Goal: Check status: Check status

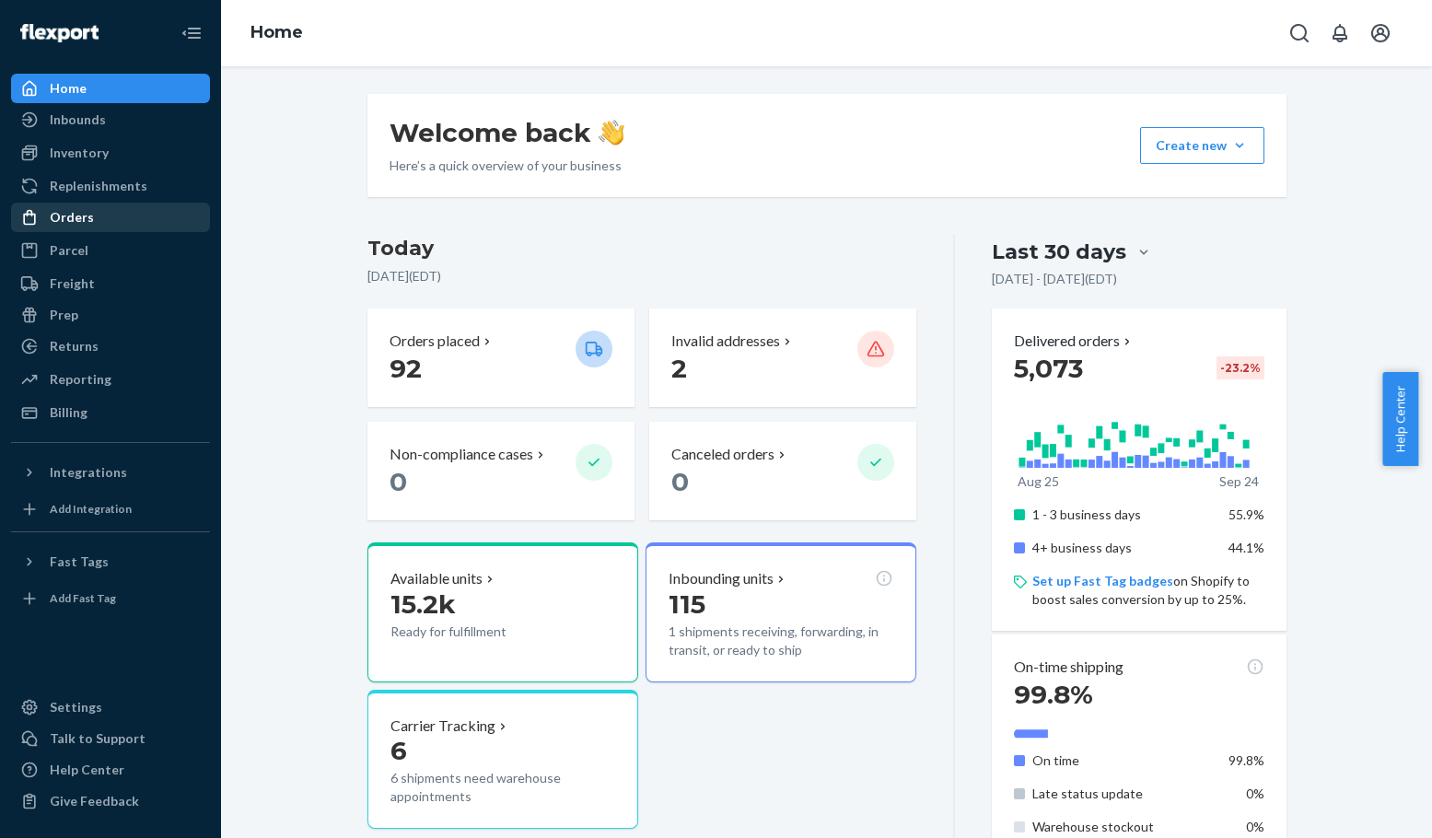
click at [130, 217] on div "Orders" at bounding box center [110, 217] width 195 height 26
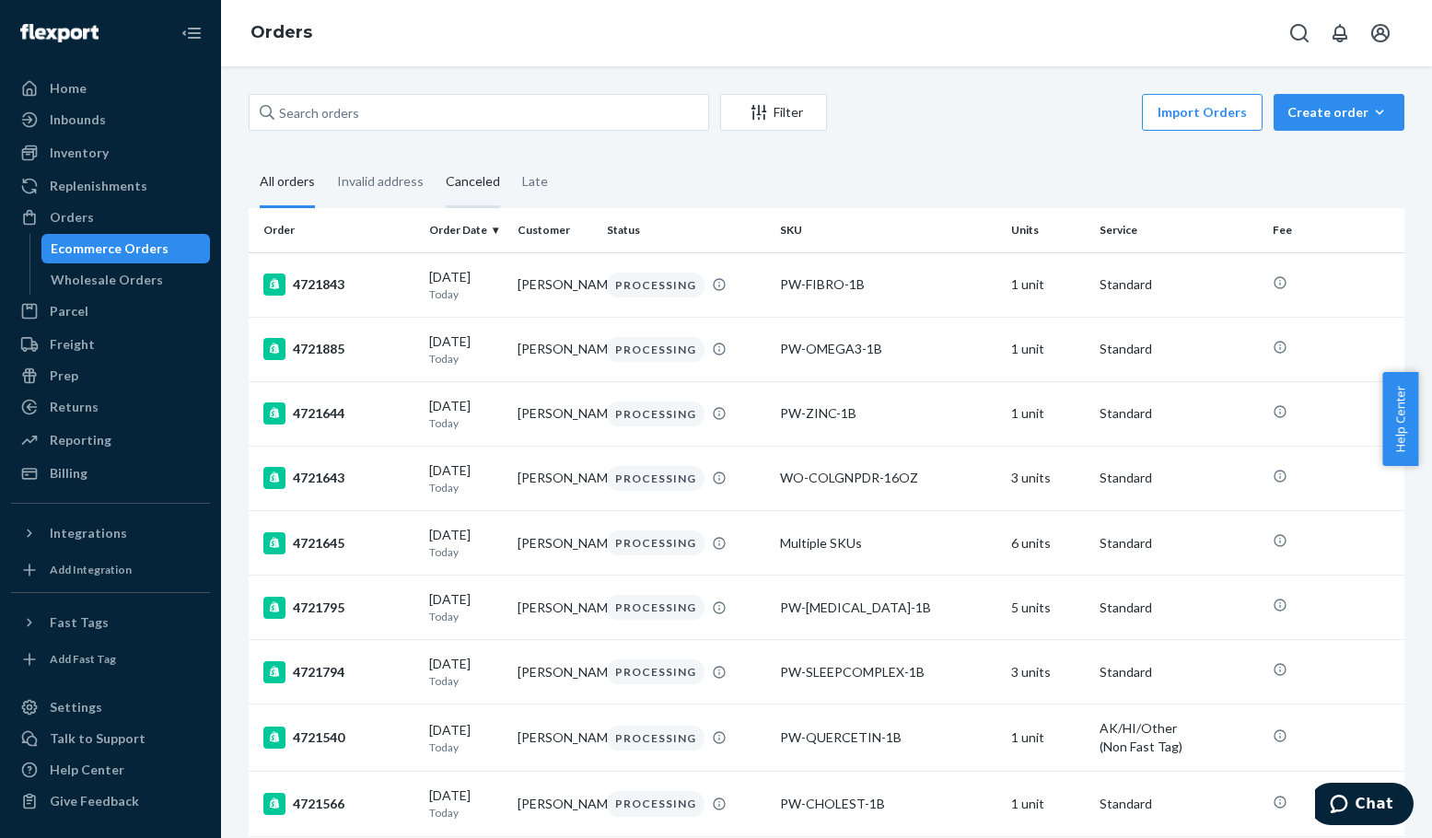
click at [459, 180] on div "Canceled" at bounding box center [473, 182] width 54 height 51
click at [435, 157] on input "Canceled" at bounding box center [435, 157] width 0 height 0
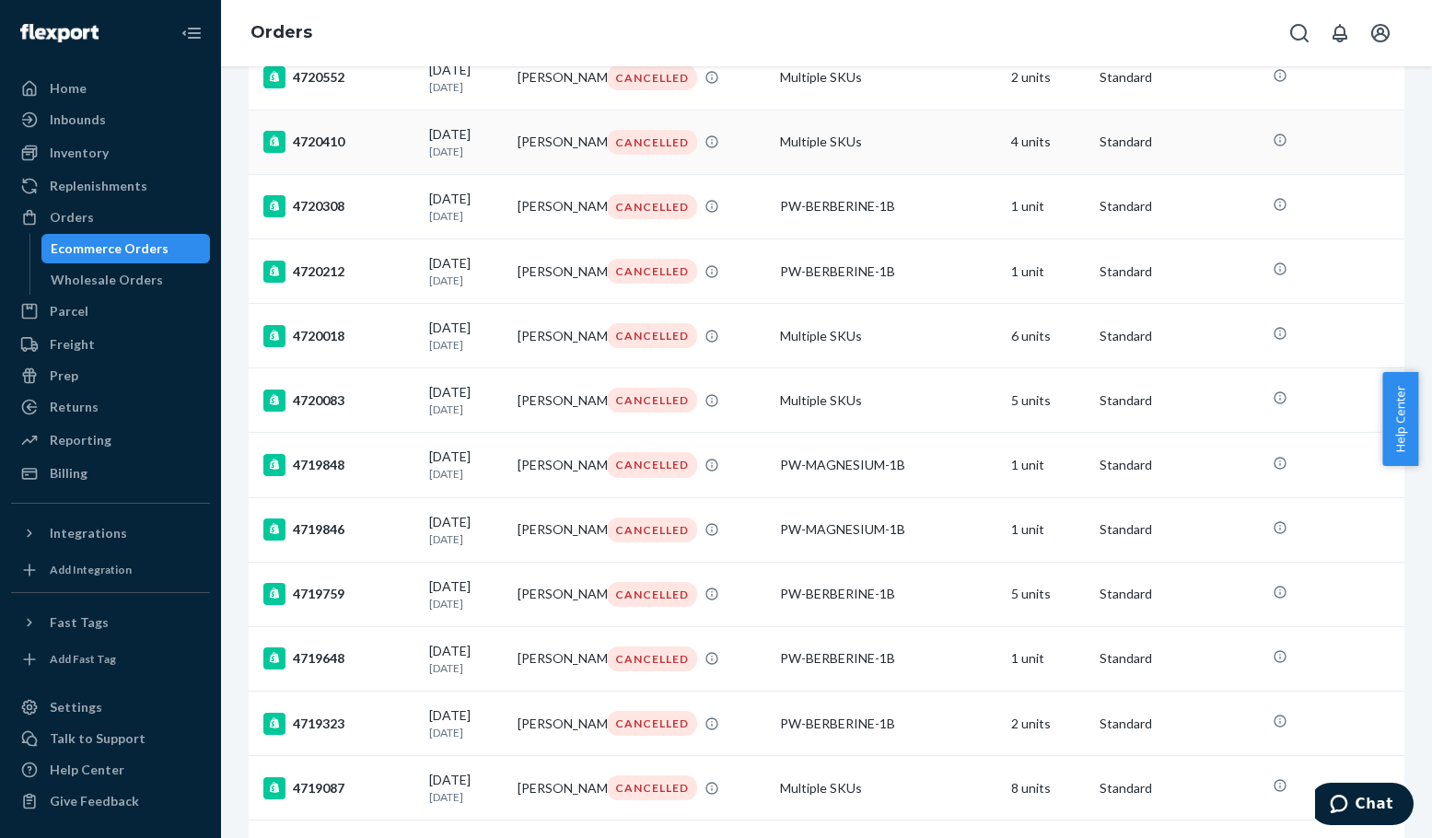
scroll to position [276, 0]
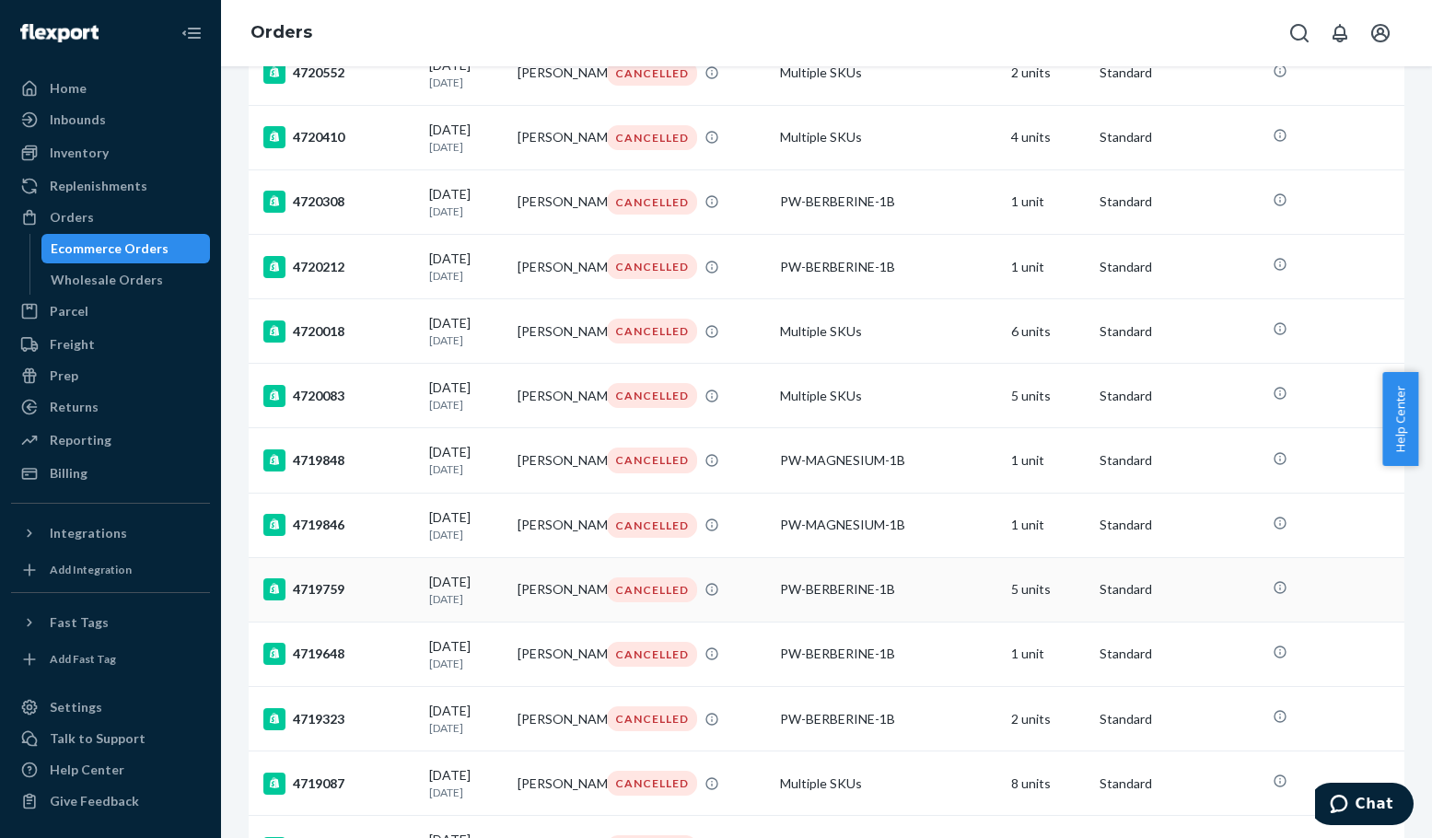
click at [315, 600] on div "4719759" at bounding box center [338, 589] width 151 height 22
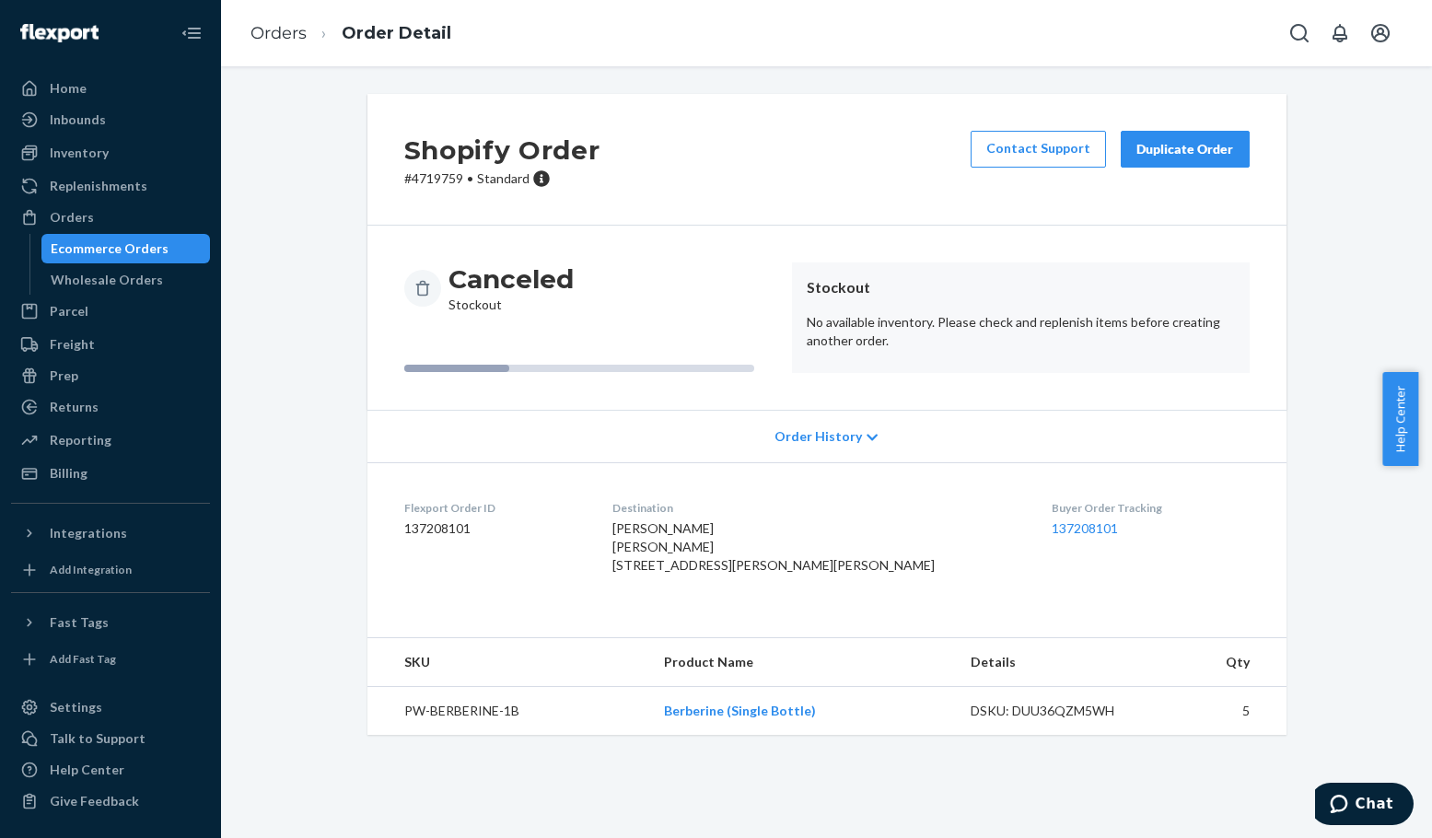
click at [426, 169] on p "# 4719759 • Standard" at bounding box center [502, 178] width 196 height 18
copy p "4719759"
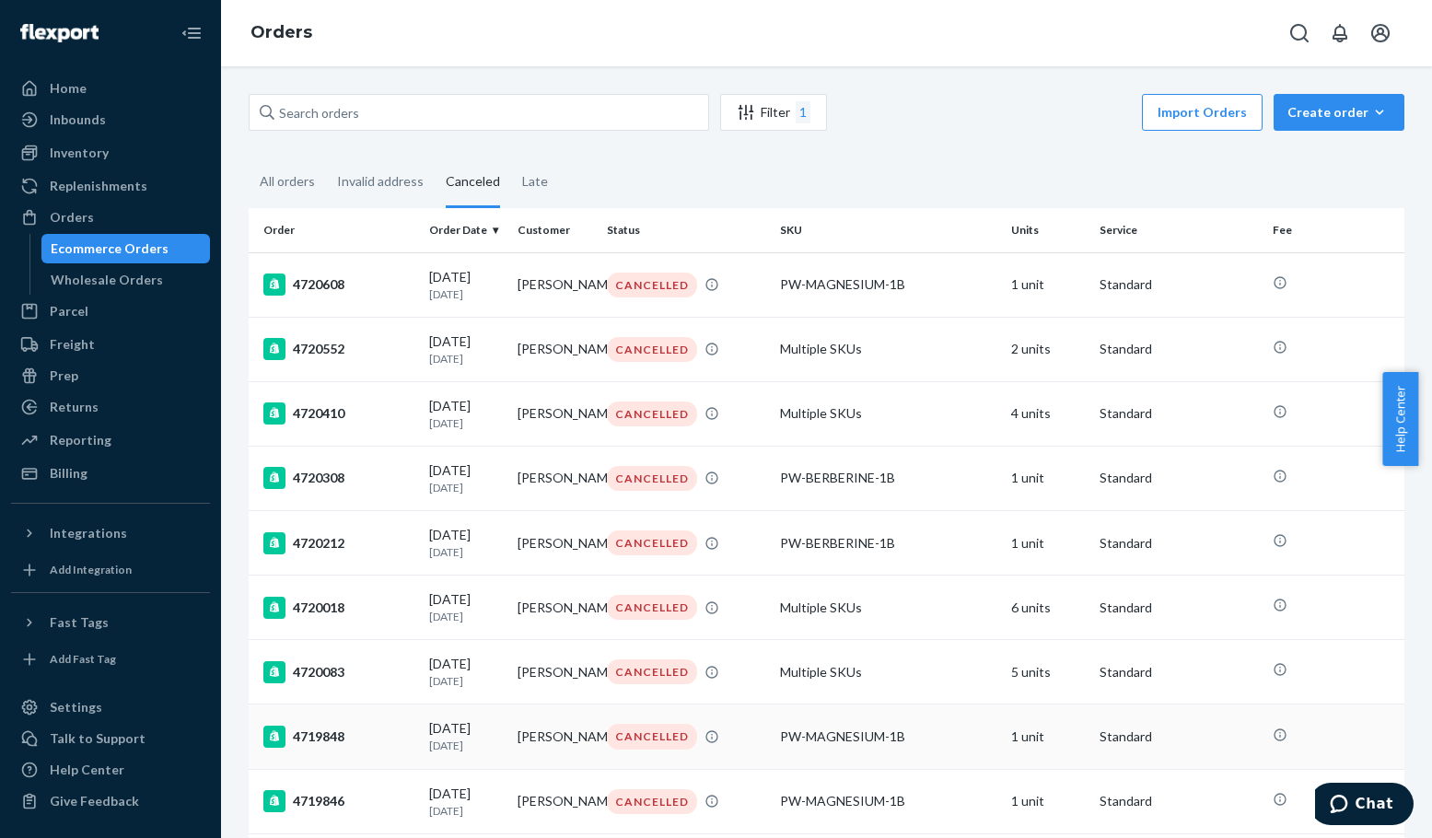
scroll to position [436, 0]
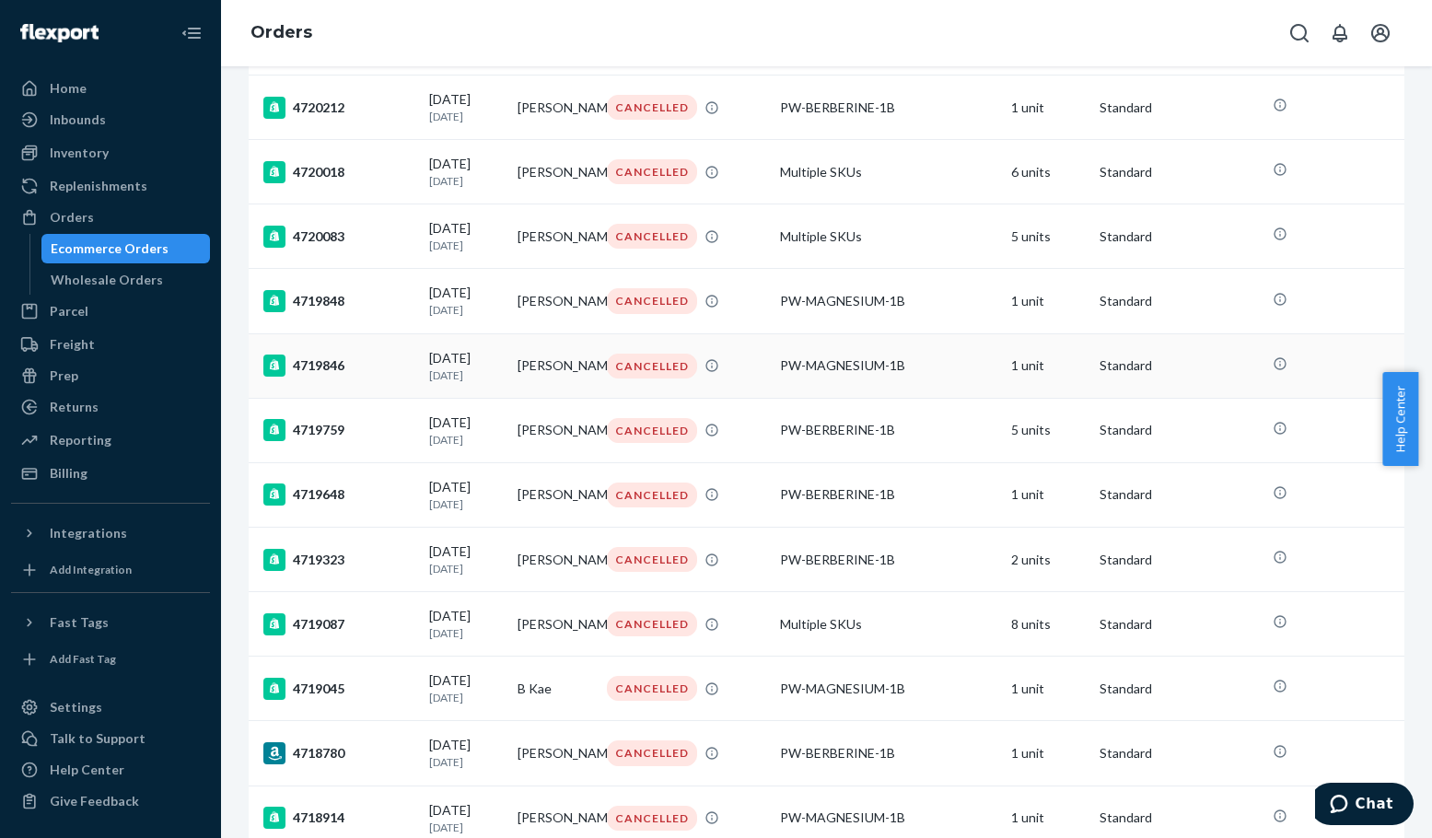
click at [321, 377] on div "4719846" at bounding box center [338, 366] width 151 height 22
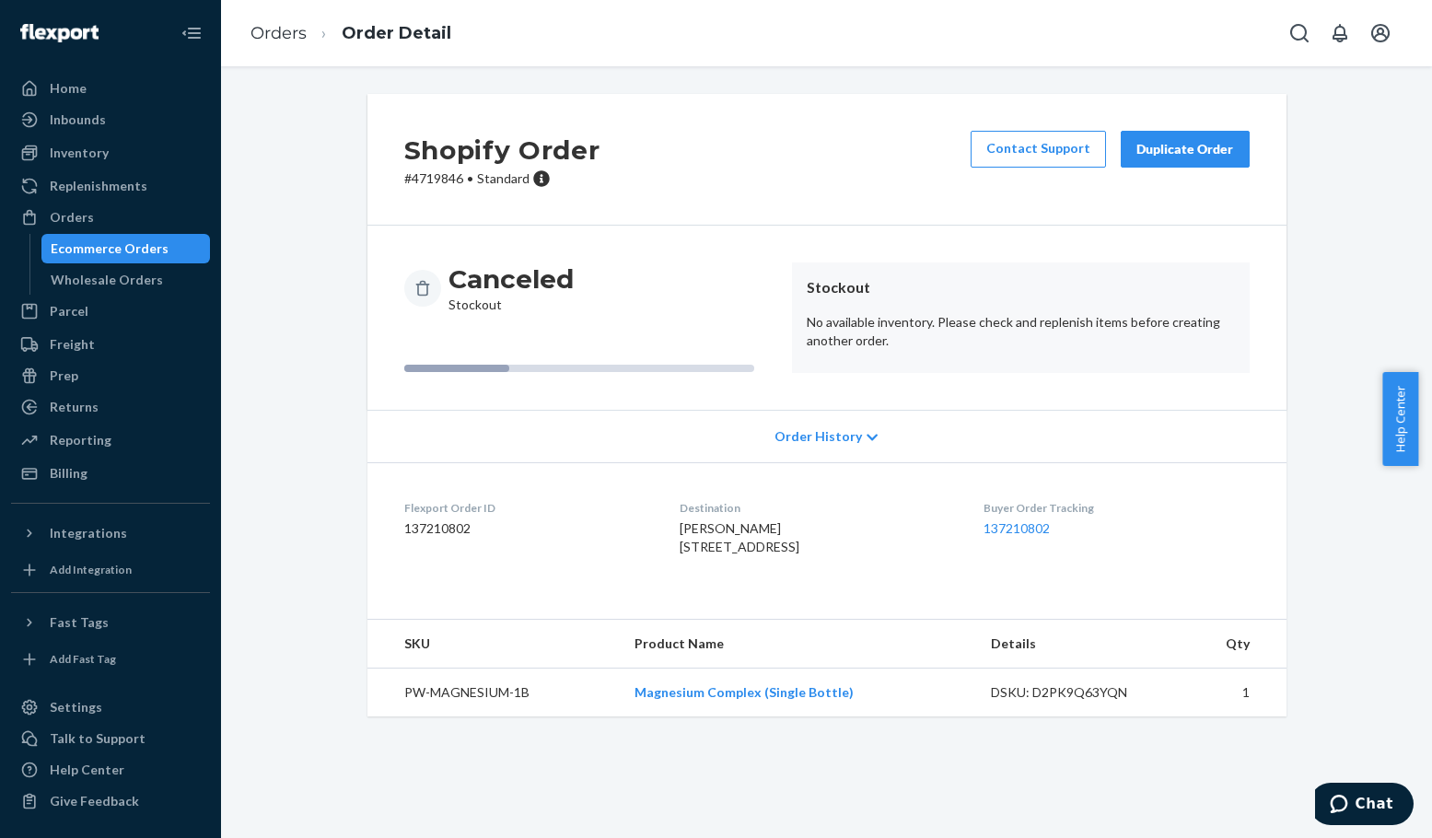
click at [425, 174] on p "# 4719846 • Standard" at bounding box center [502, 178] width 196 height 18
copy p "4719846"
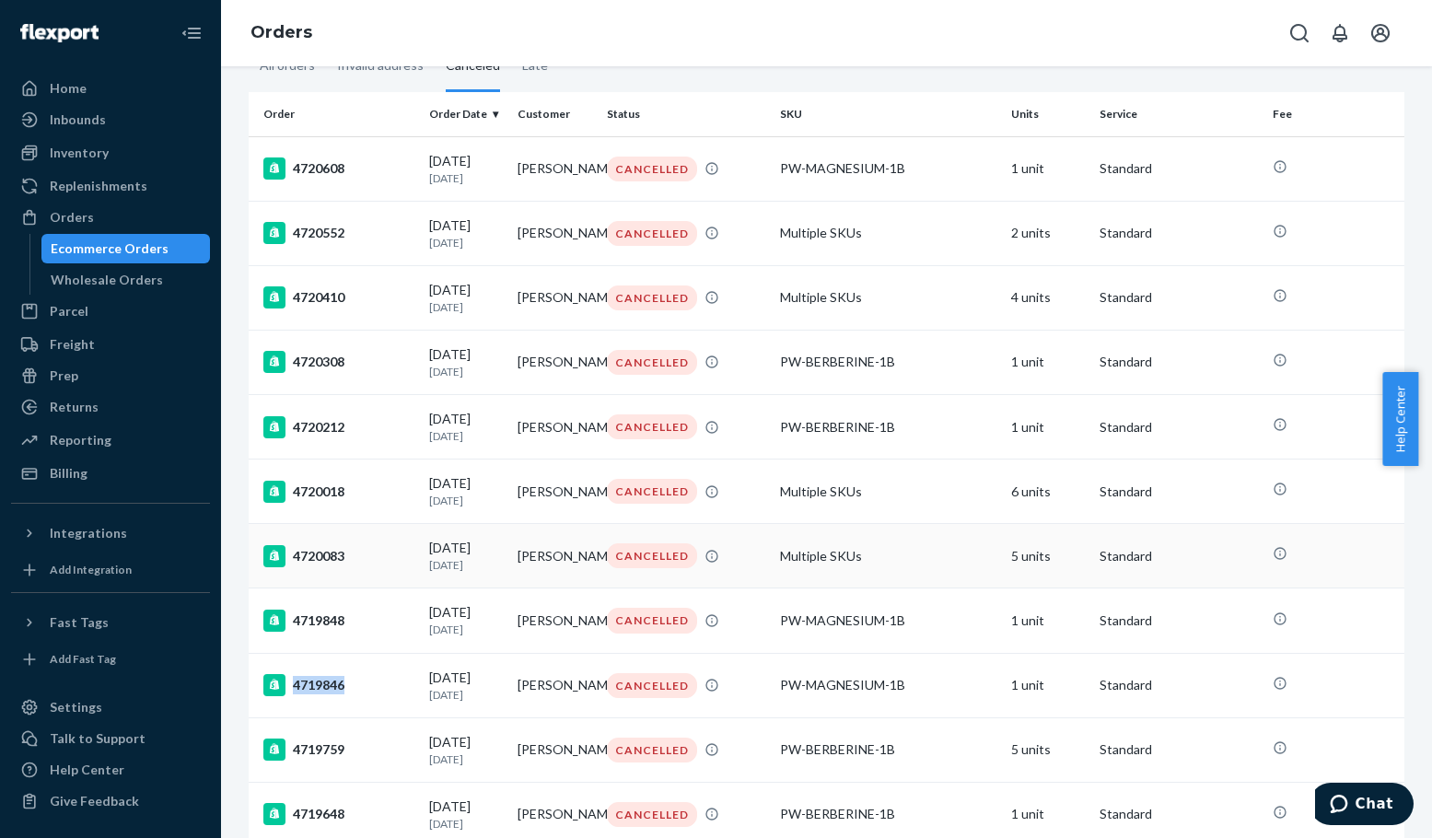
scroll to position [184, 0]
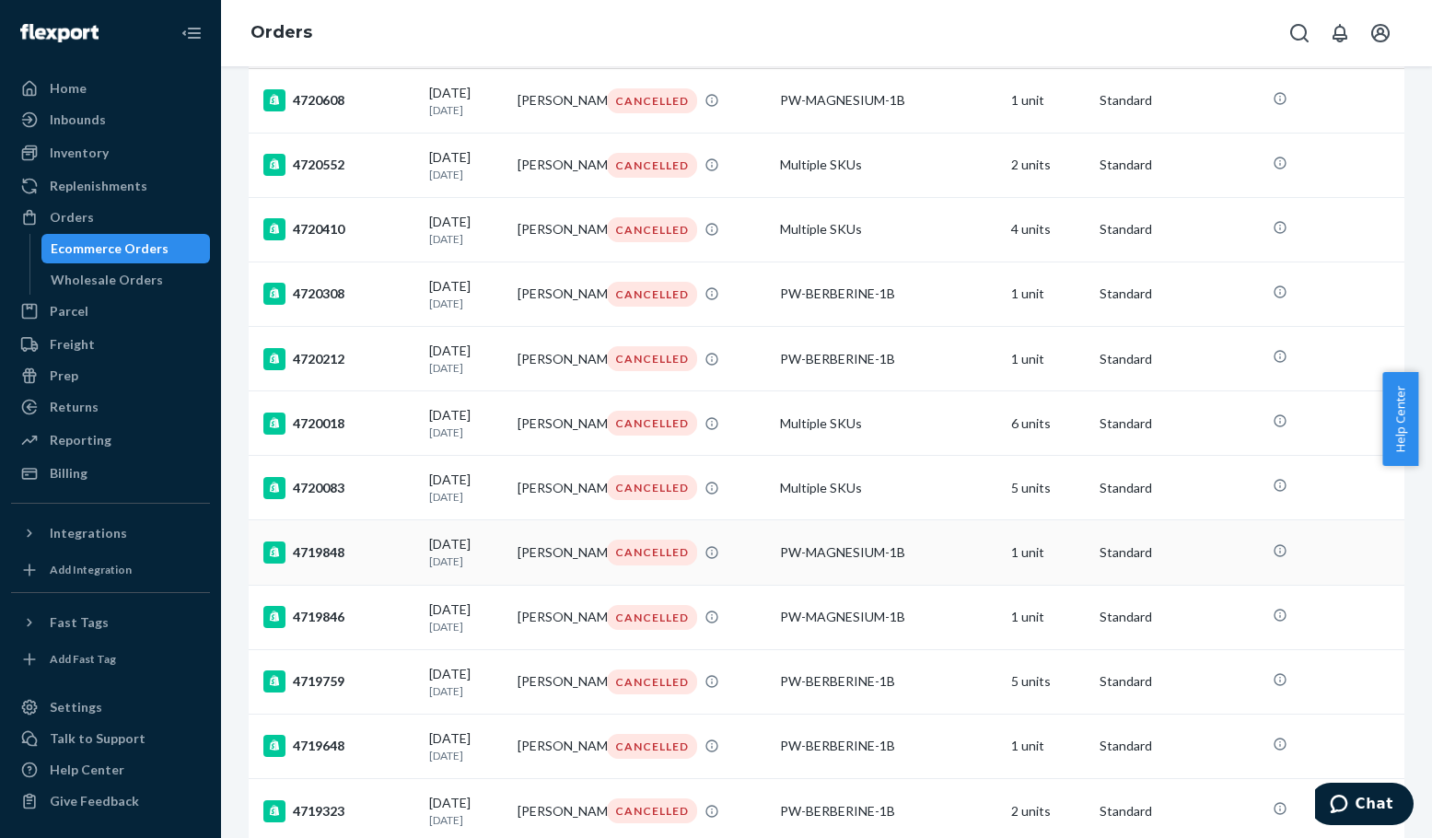
click at [321, 564] on div "4719848" at bounding box center [338, 552] width 151 height 22
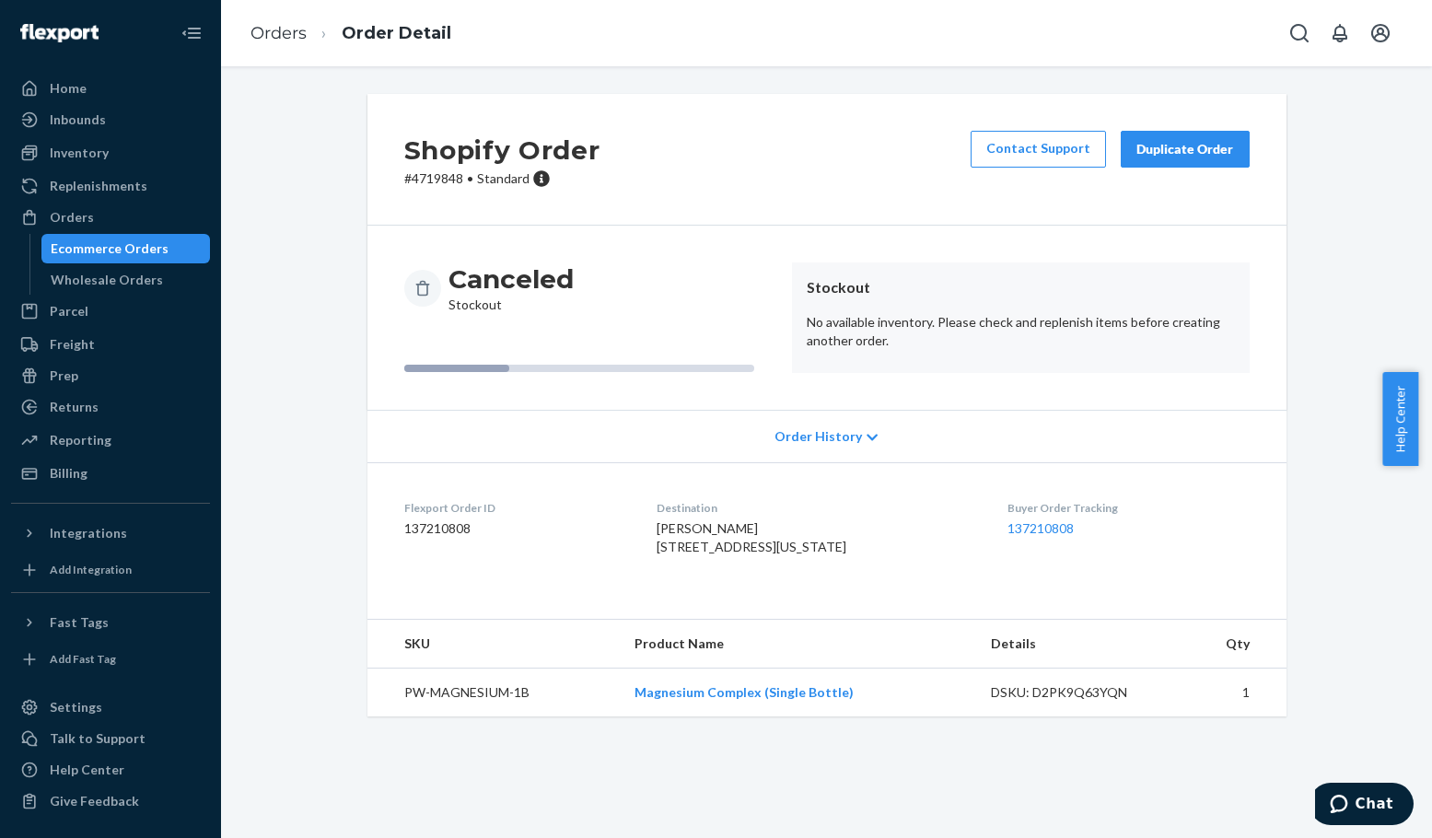
click at [425, 175] on p "# 4719848 • Standard" at bounding box center [502, 178] width 196 height 18
copy p "4719848"
click at [434, 181] on p "# 4719848 • Standard" at bounding box center [502, 178] width 196 height 18
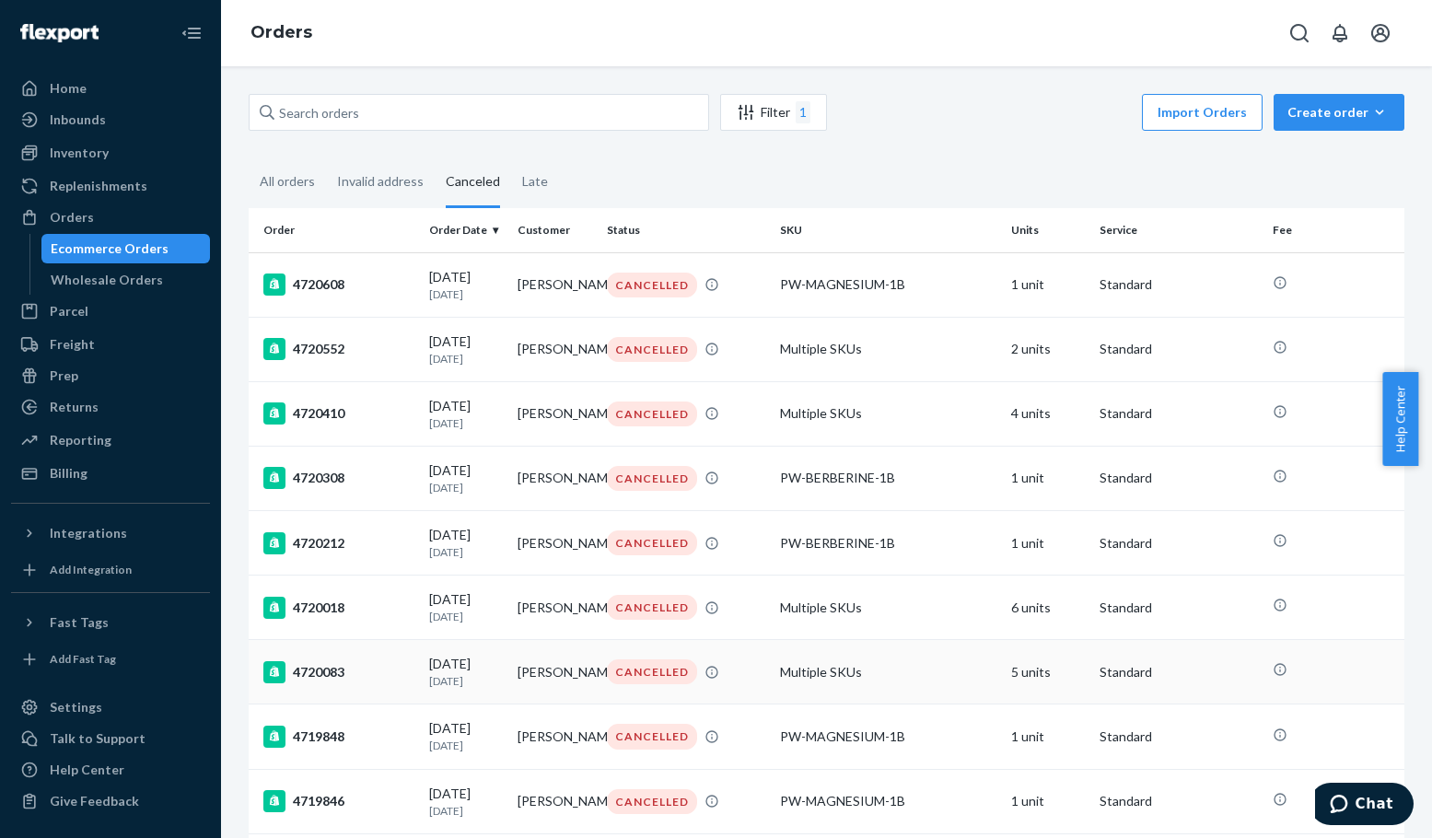
click at [322, 683] on div "4720083" at bounding box center [338, 672] width 151 height 22
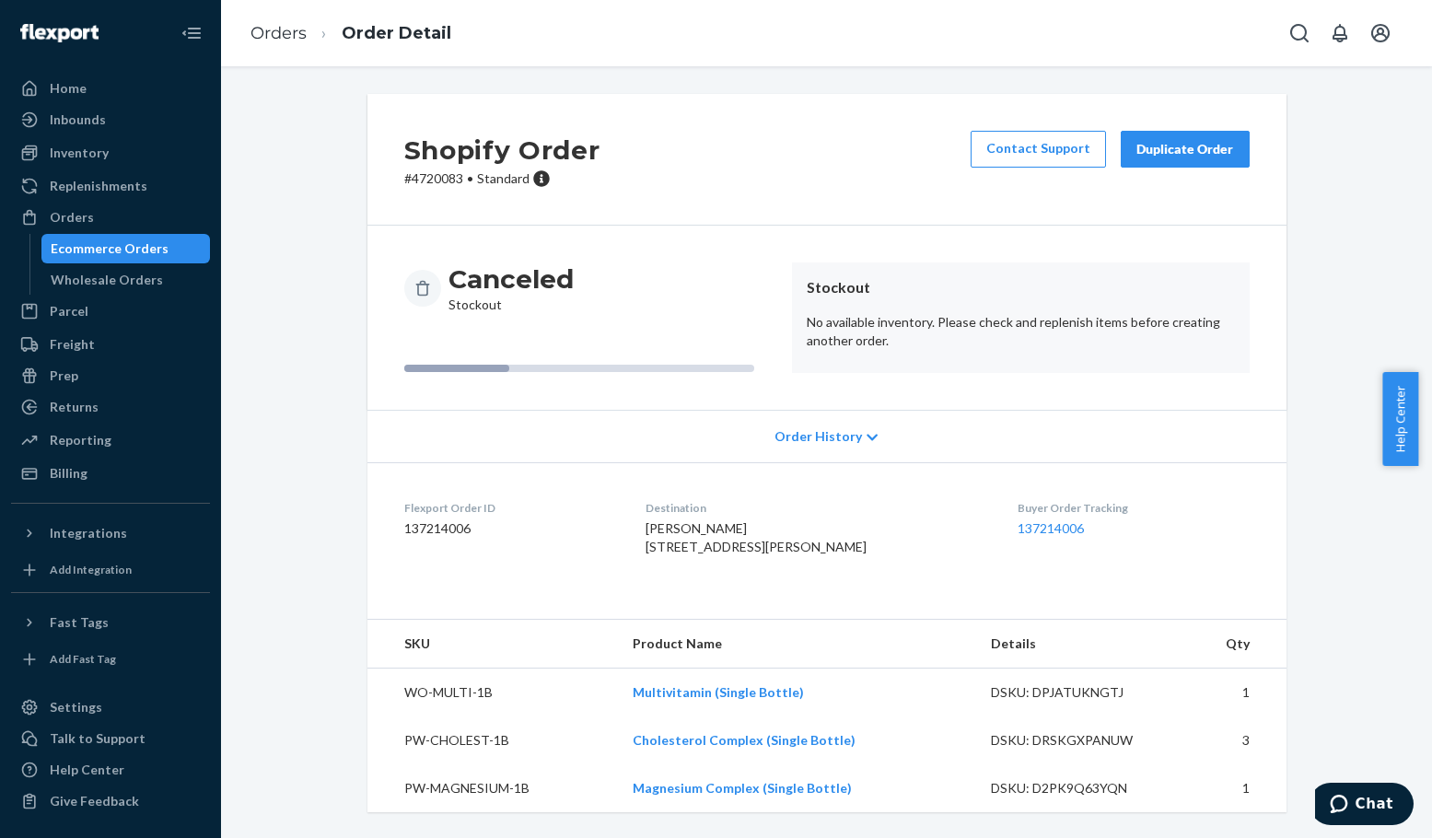
scroll to position [33, 0]
click at [426, 169] on p "# 4720083 • Standard" at bounding box center [502, 178] width 196 height 18
copy p "4720083"
click at [423, 169] on p "# 4720083 • Standard" at bounding box center [502, 178] width 196 height 18
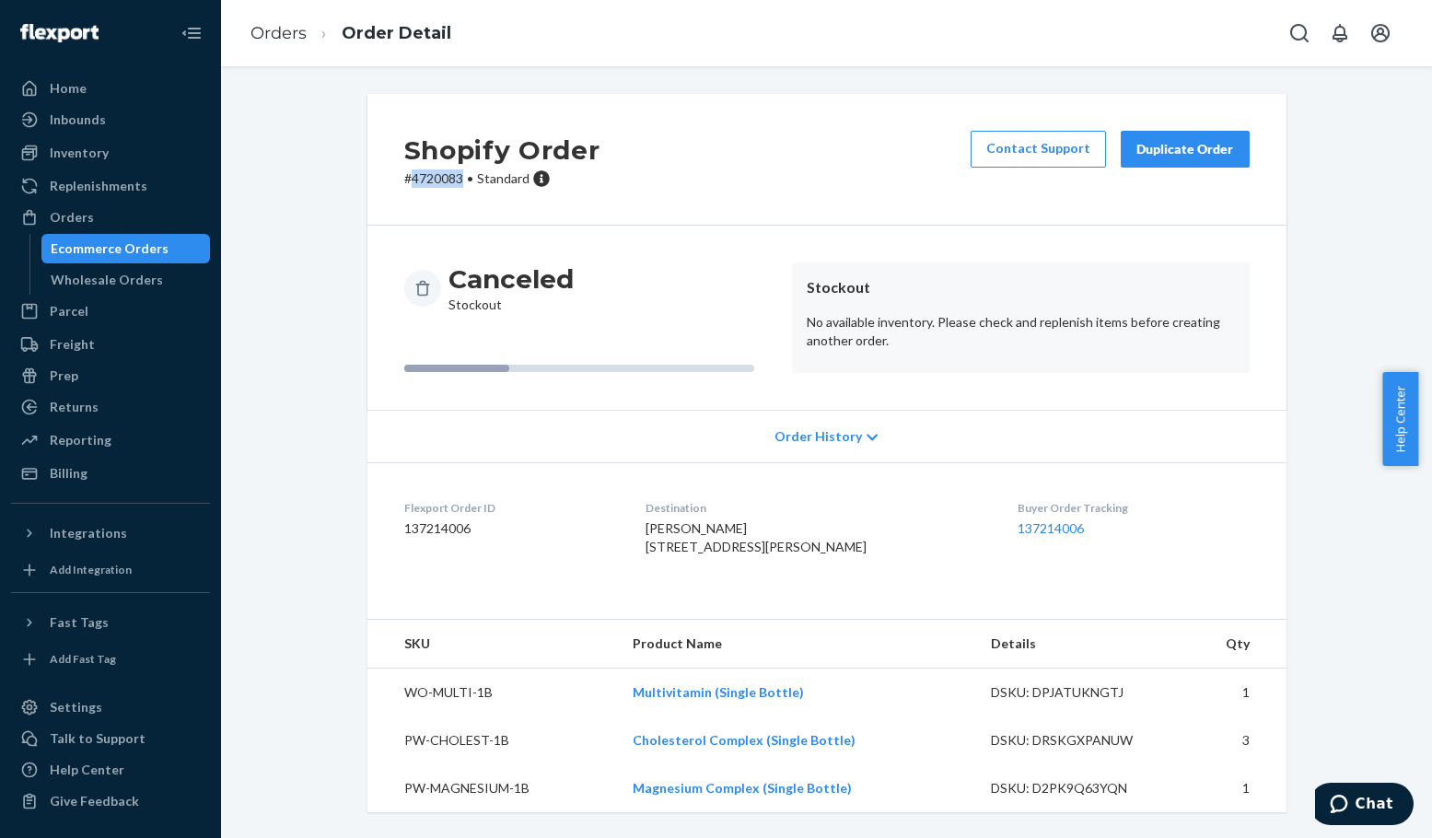
click at [423, 169] on p "# 4720083 • Standard" at bounding box center [502, 178] width 196 height 18
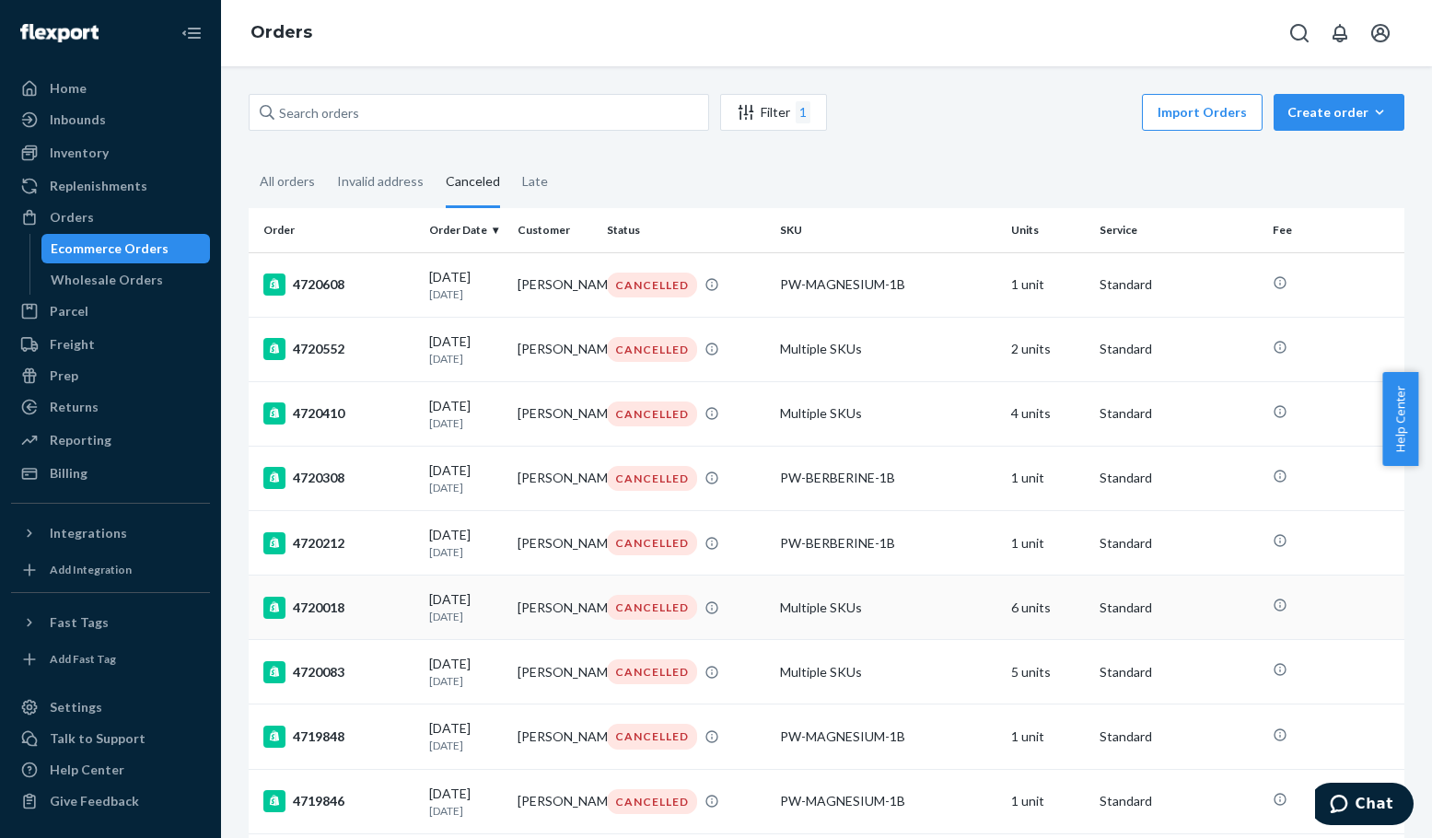
click at [311, 617] on div "4720018" at bounding box center [338, 608] width 151 height 22
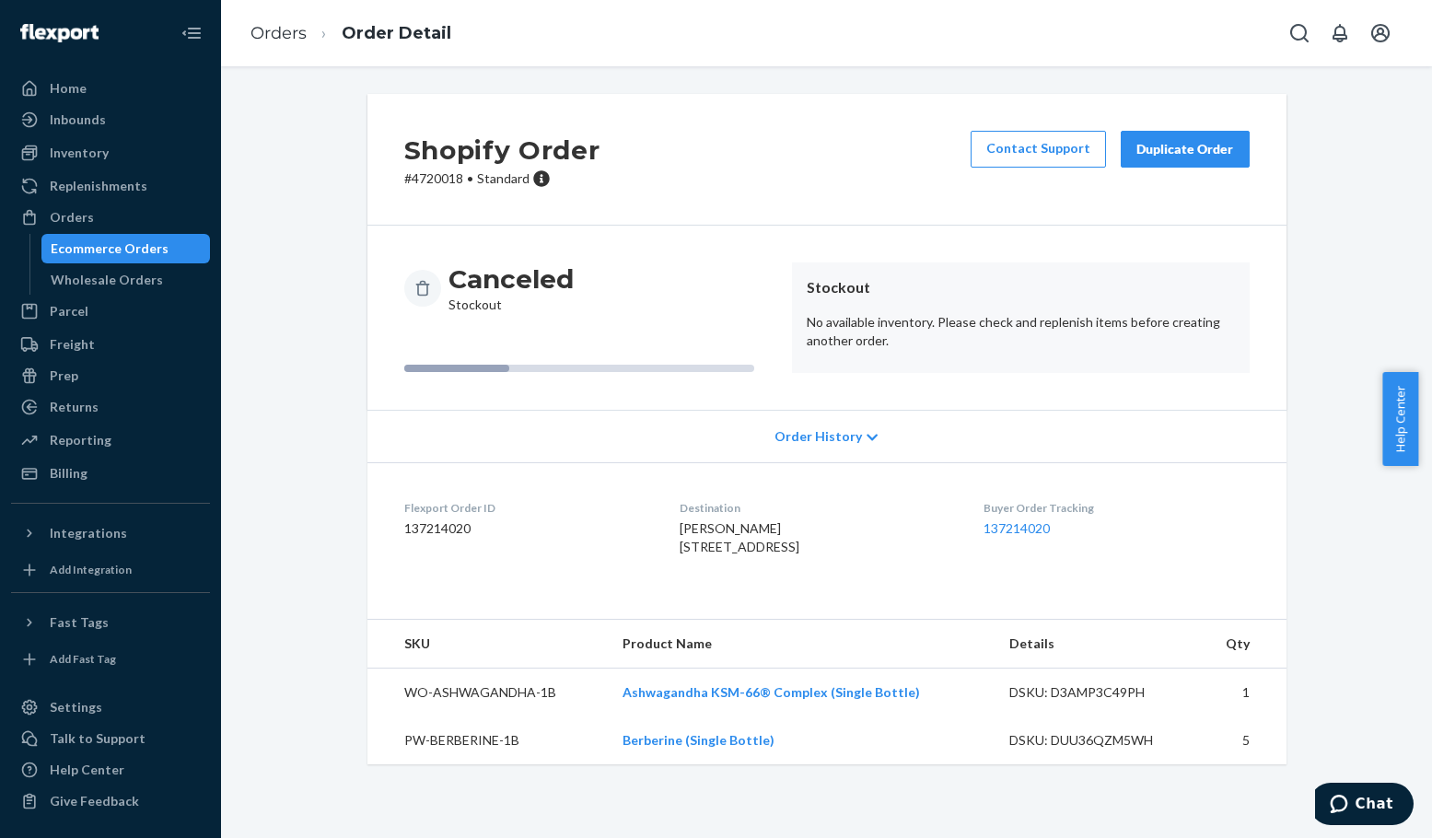
click at [437, 179] on p "# 4720018 • Standard" at bounding box center [502, 178] width 196 height 18
copy p "4720018"
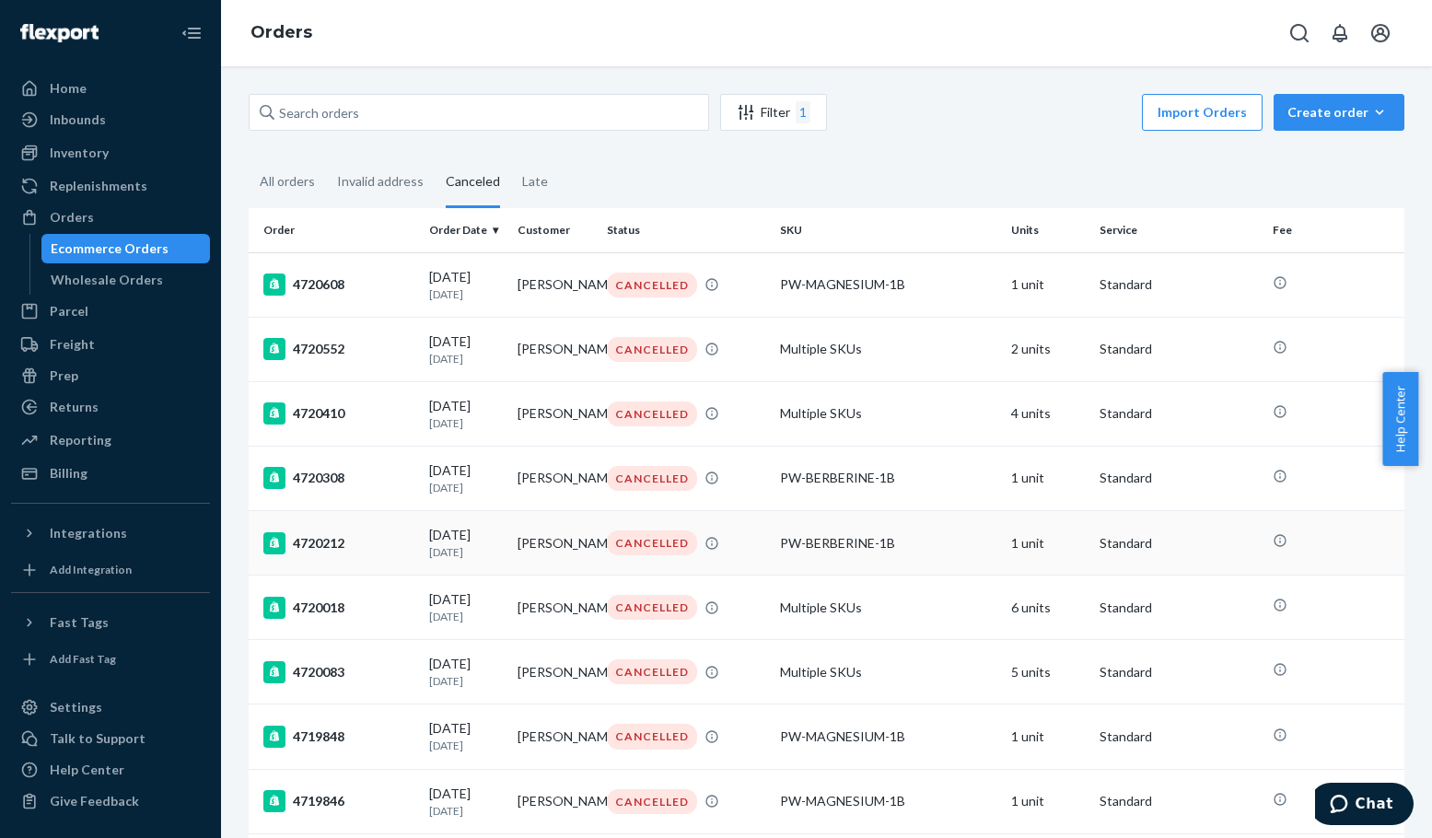
click at [332, 554] on div "4720212" at bounding box center [338, 543] width 151 height 22
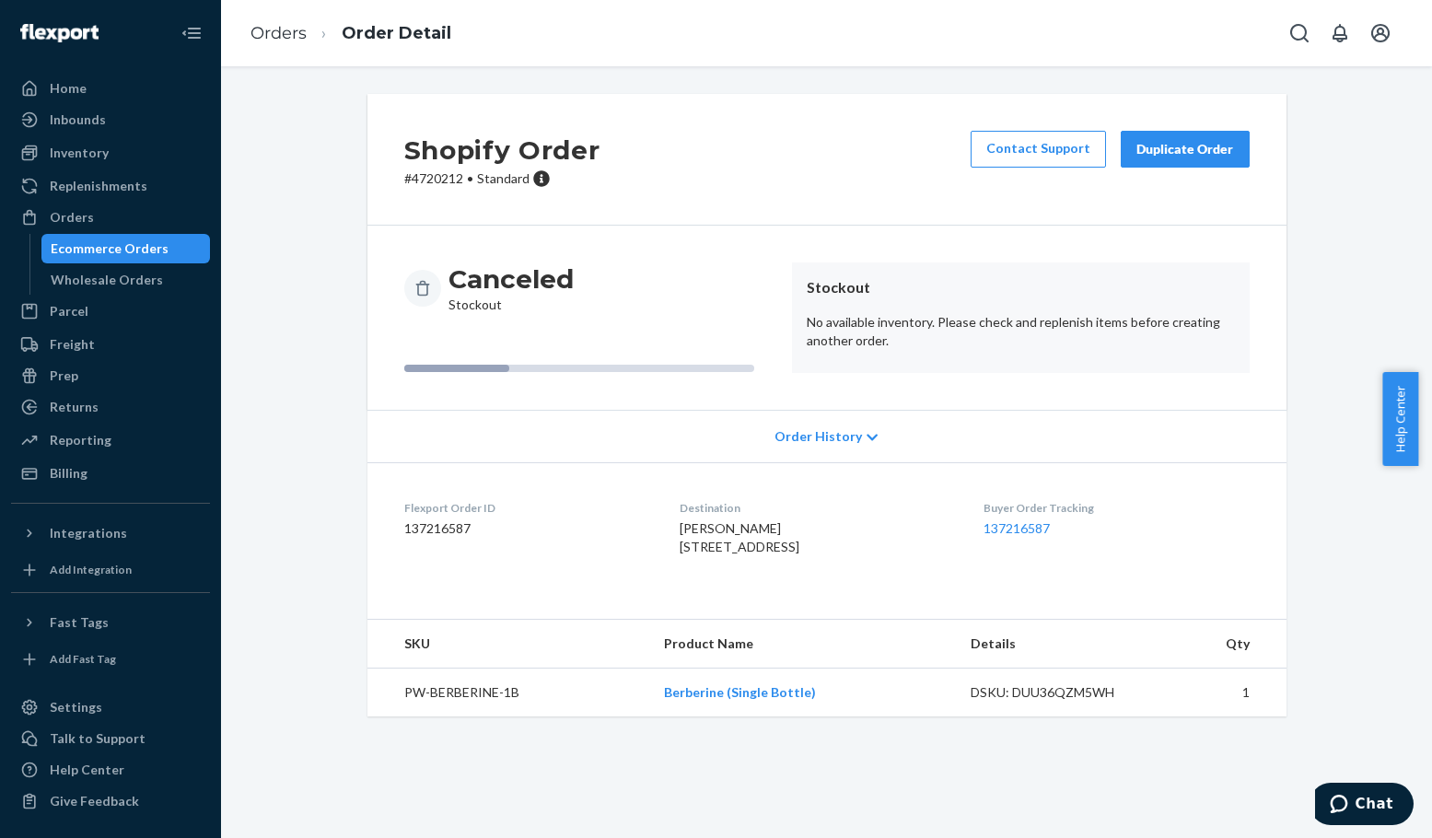
click at [437, 180] on p "# 4720212 • Standard" at bounding box center [502, 178] width 196 height 18
copy p "4720212"
click at [435, 182] on p "# 4720212 • Standard" at bounding box center [502, 178] width 196 height 18
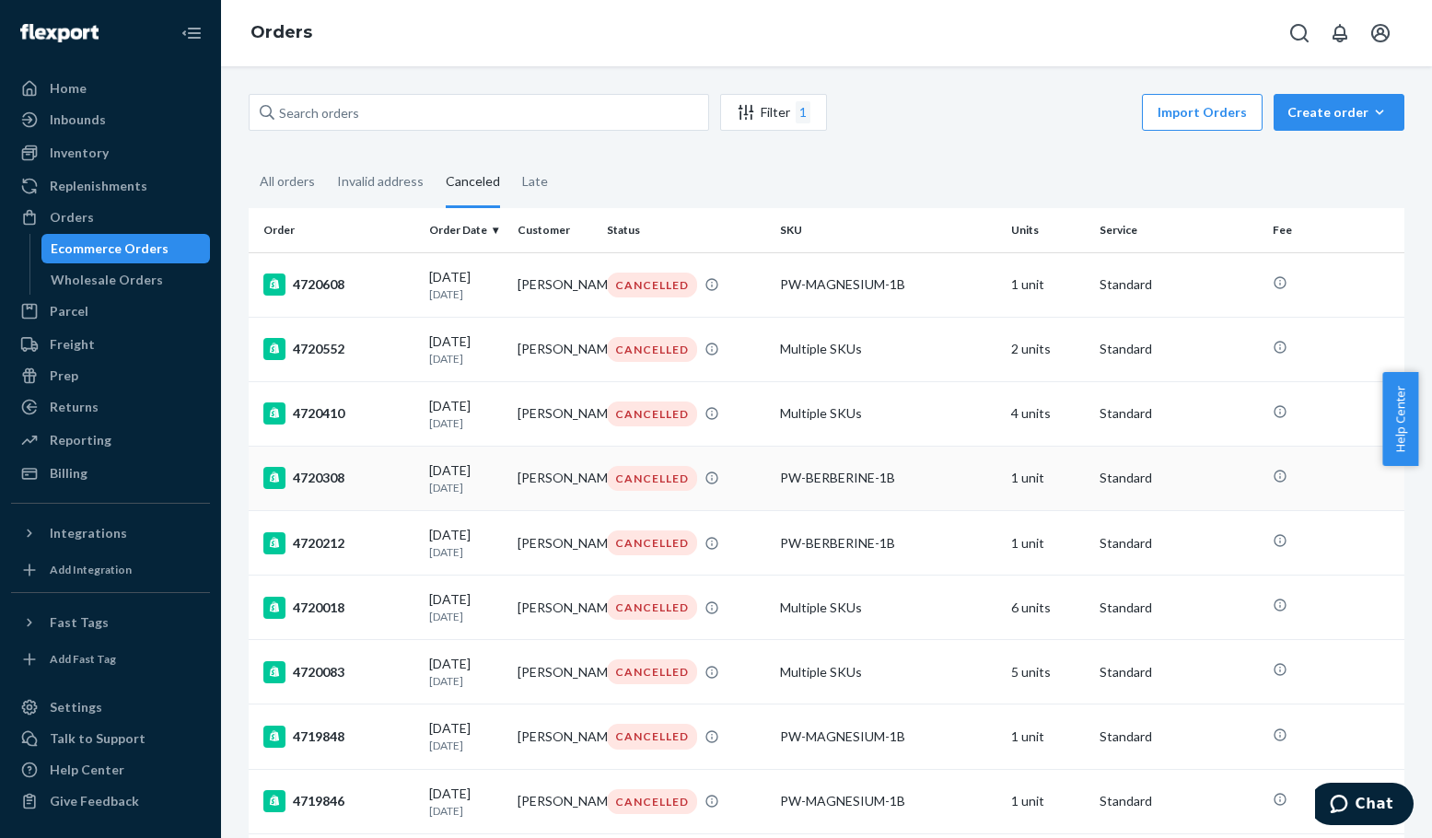
click at [325, 489] on div "4720308" at bounding box center [338, 478] width 151 height 22
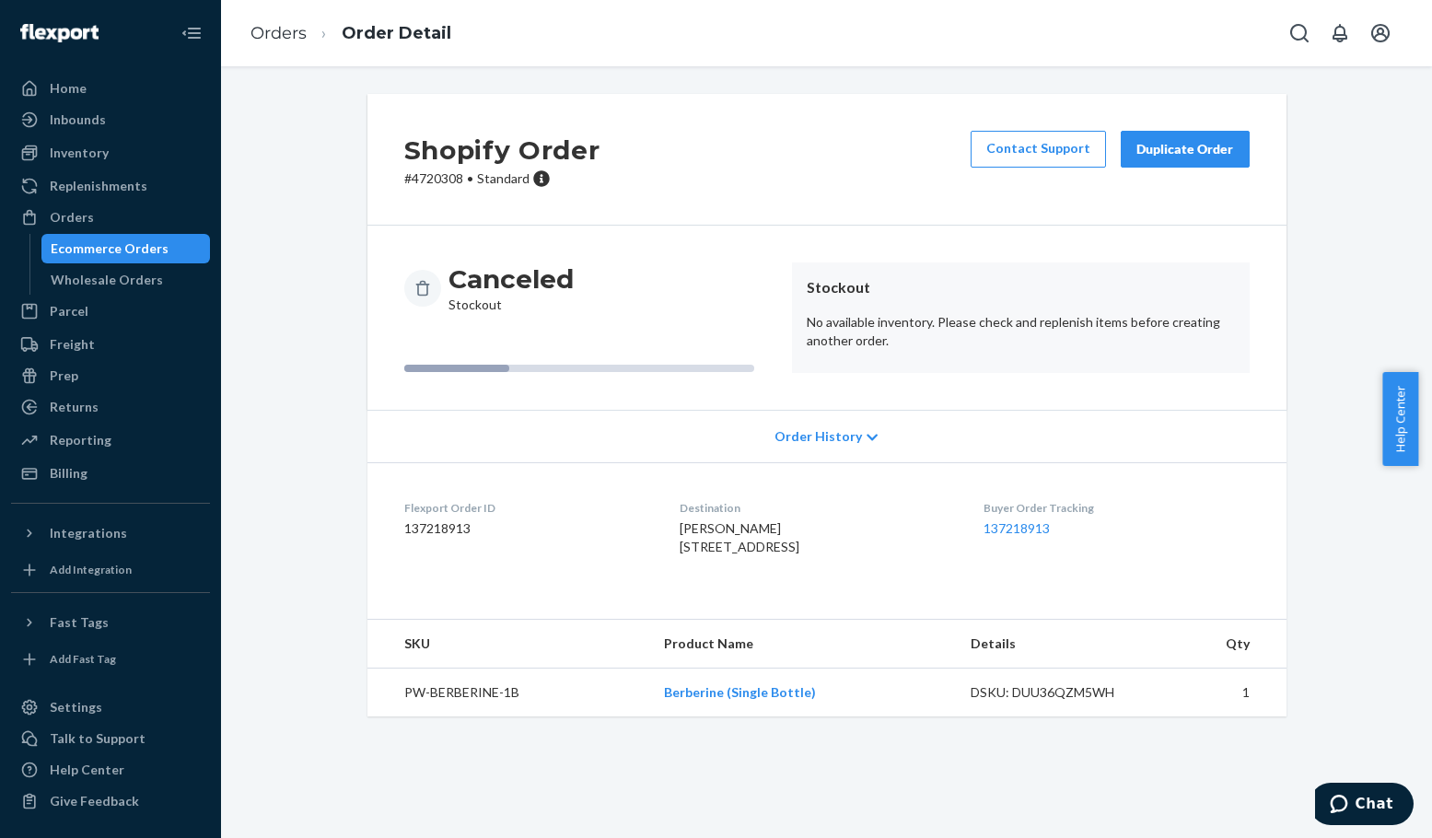
click at [417, 186] on p "# 4720308 • Standard" at bounding box center [502, 178] width 196 height 18
copy p "4720308"
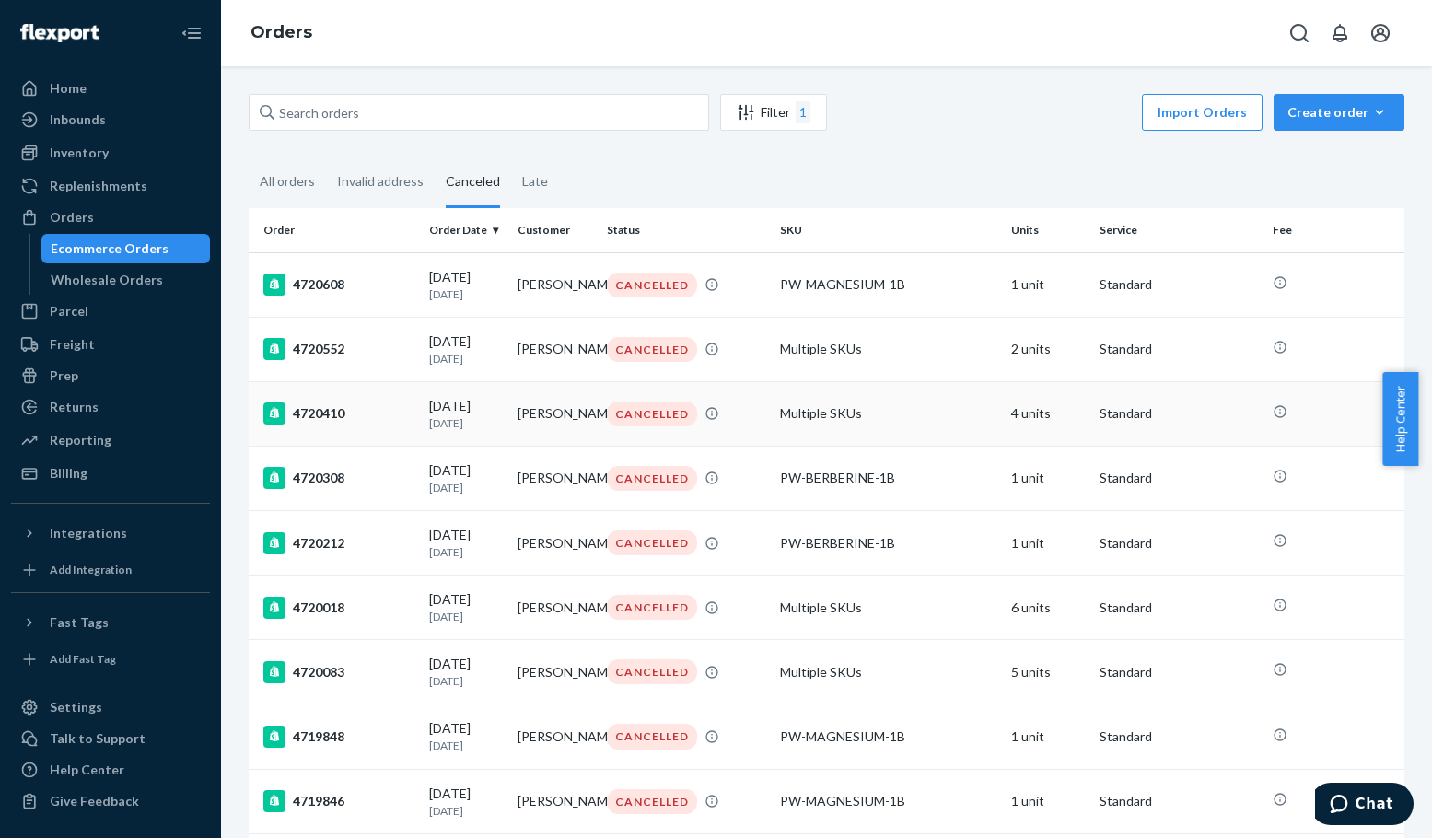
click at [309, 417] on div "4720410" at bounding box center [338, 413] width 151 height 22
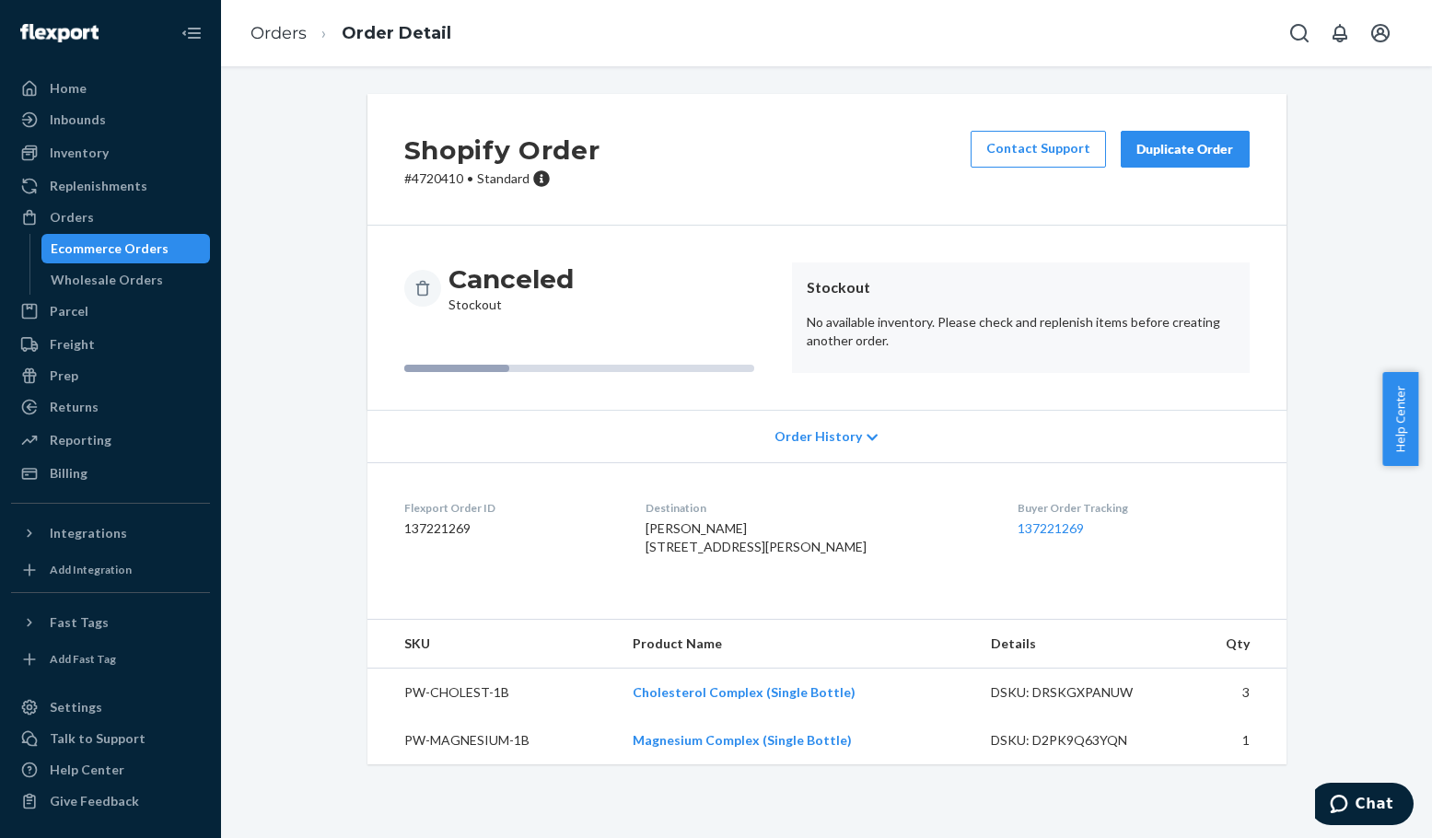
click at [437, 174] on p "# 4720410 • Standard" at bounding box center [502, 178] width 196 height 18
copy p "4720410"
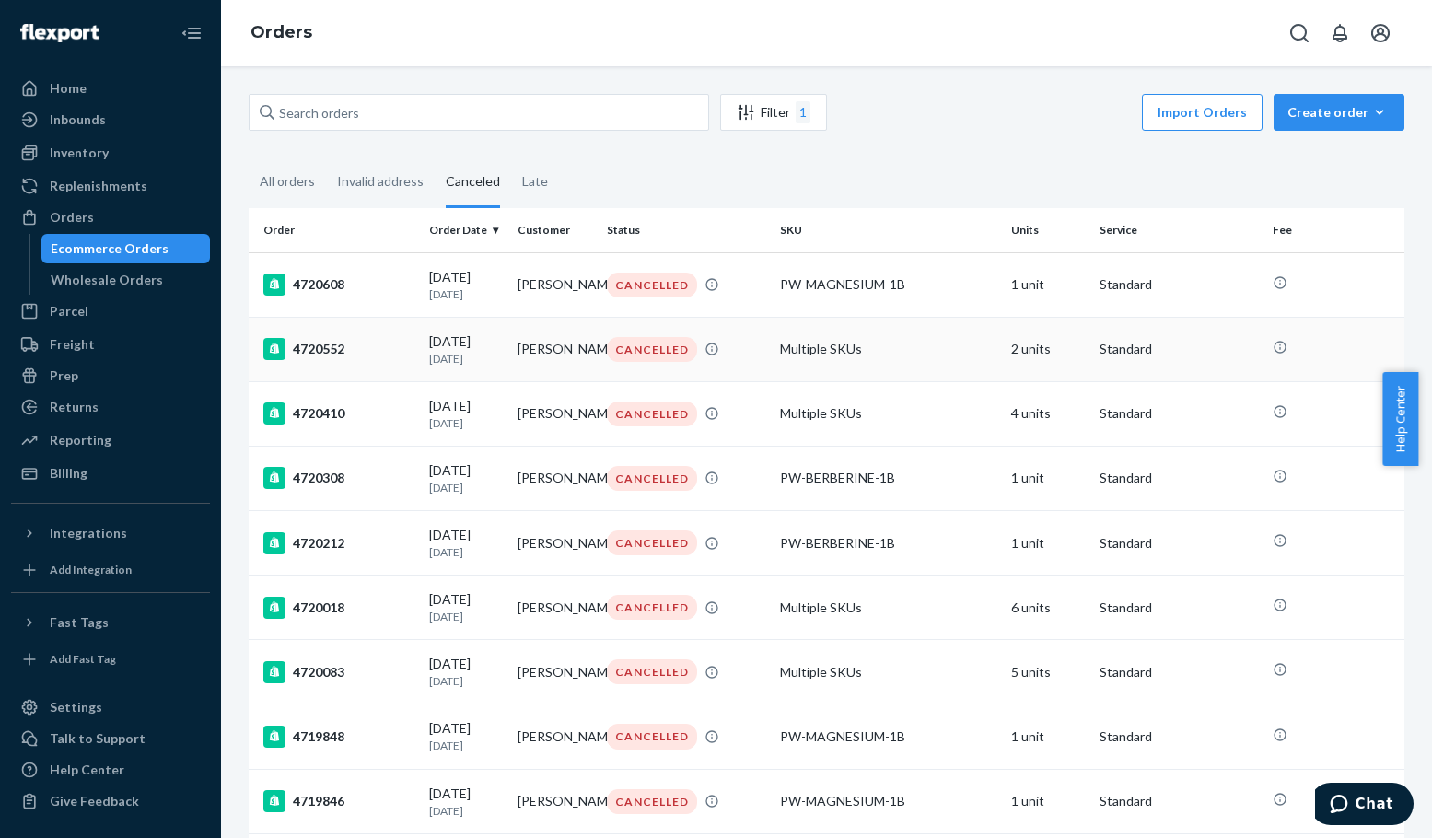
click at [314, 351] on div "4720552" at bounding box center [338, 349] width 151 height 22
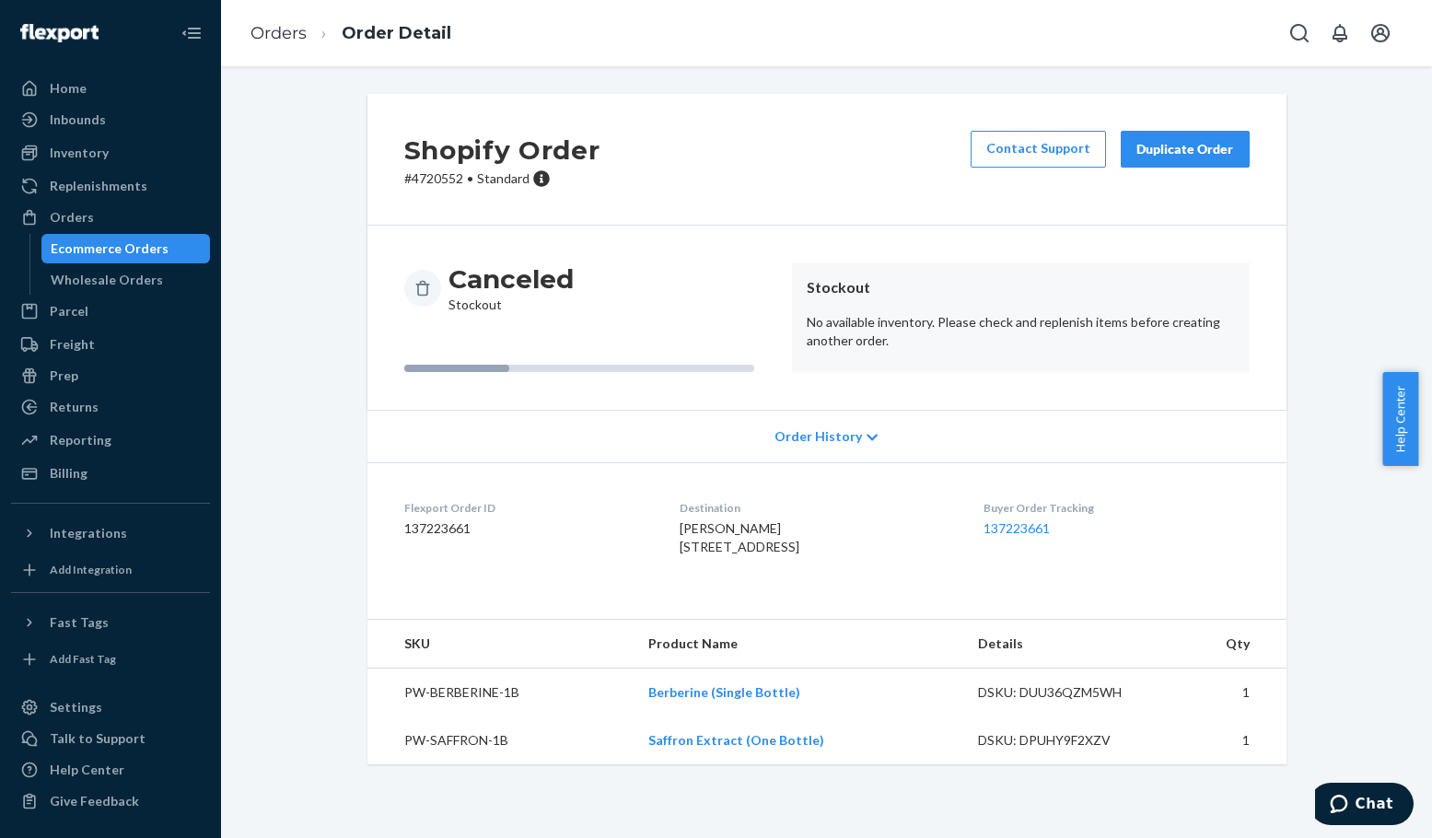
click at [431, 176] on p "# 4720552 • Standard" at bounding box center [502, 178] width 196 height 18
copy p "4720552"
drag, startPoint x: 762, startPoint y: 527, endPoint x: 648, endPoint y: 530, distance: 113.3
click at [648, 530] on dl "Flexport Order ID 137223661 Destination Kianne Campbell 8411 Greenbrier Dr Over…" at bounding box center [826, 531] width 919 height 138
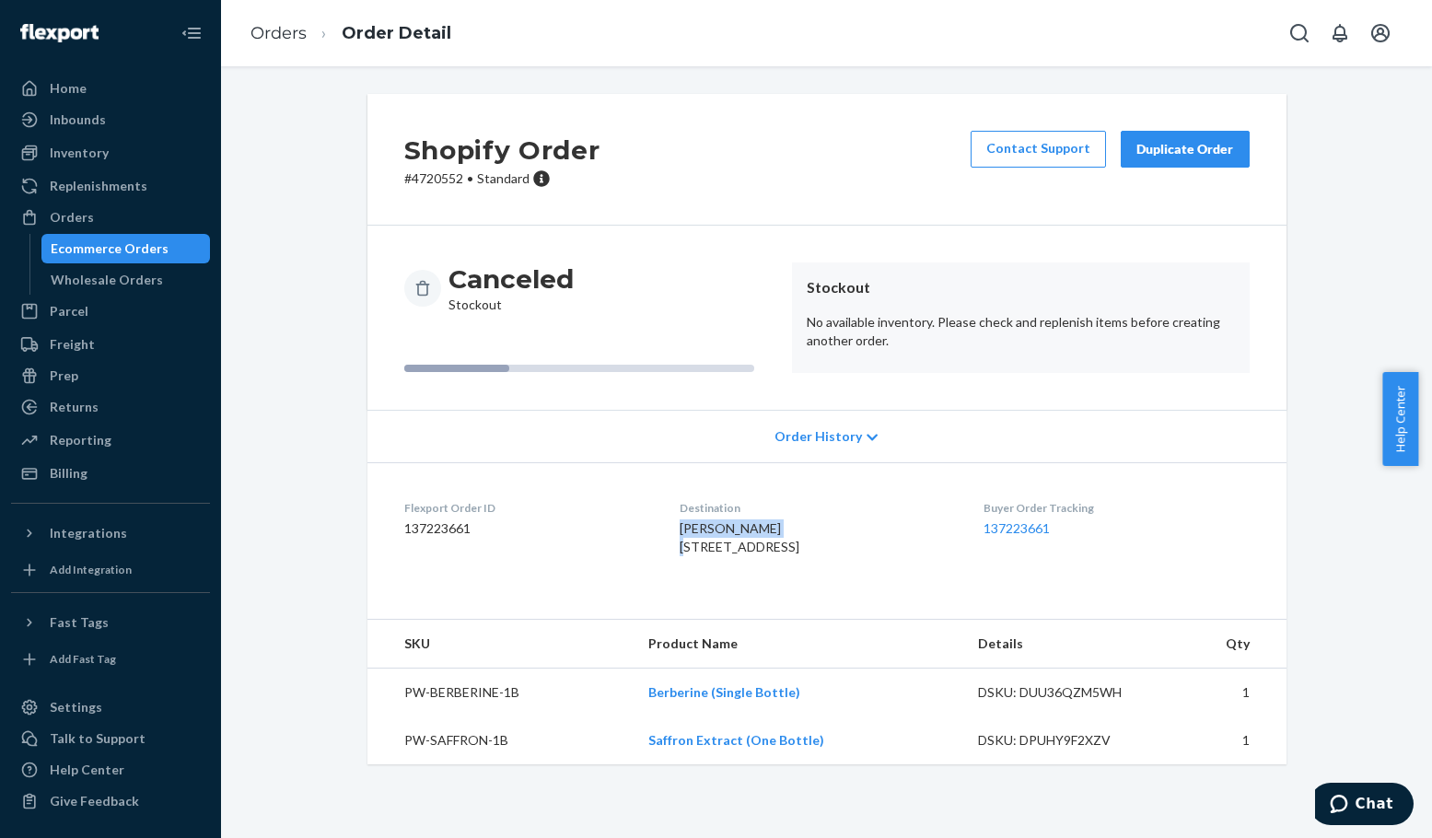
copy span "[PERSON_NAME]"
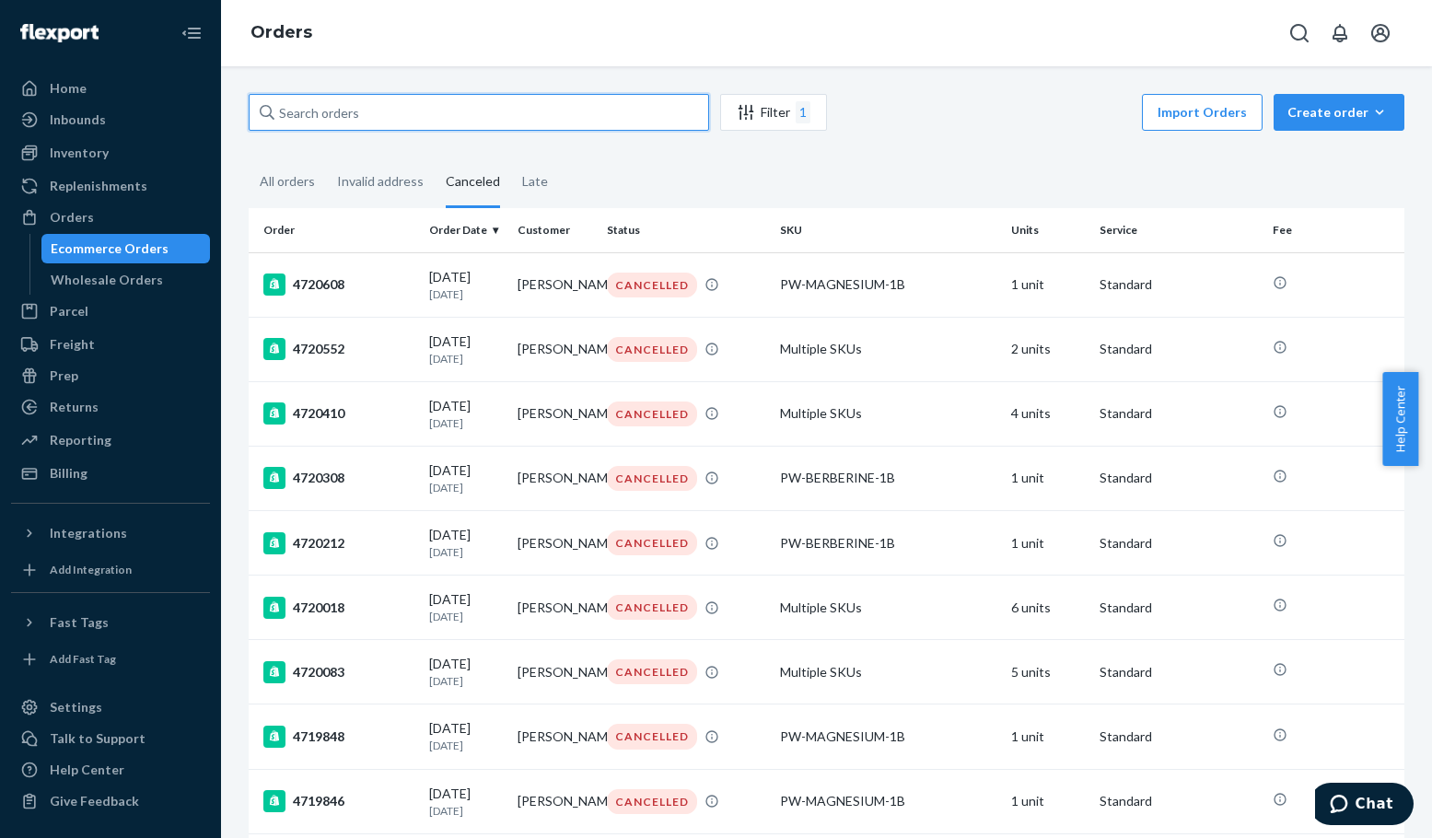
click at [423, 113] on input "text" at bounding box center [479, 112] width 460 height 37
paste input "202688"
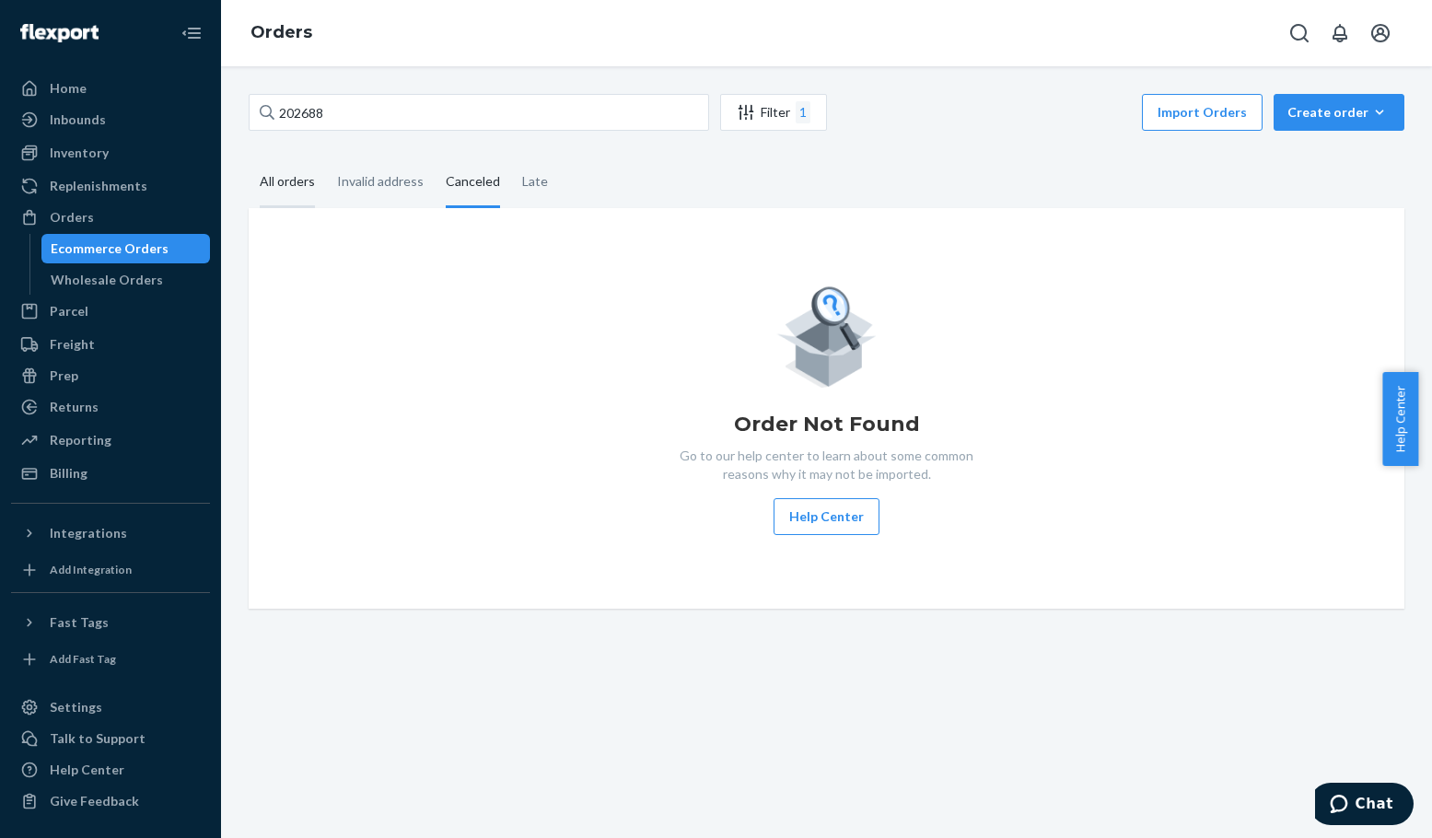
click at [298, 177] on div "All orders" at bounding box center [287, 182] width 55 height 51
click at [249, 157] on input "All orders" at bounding box center [249, 157] width 0 height 0
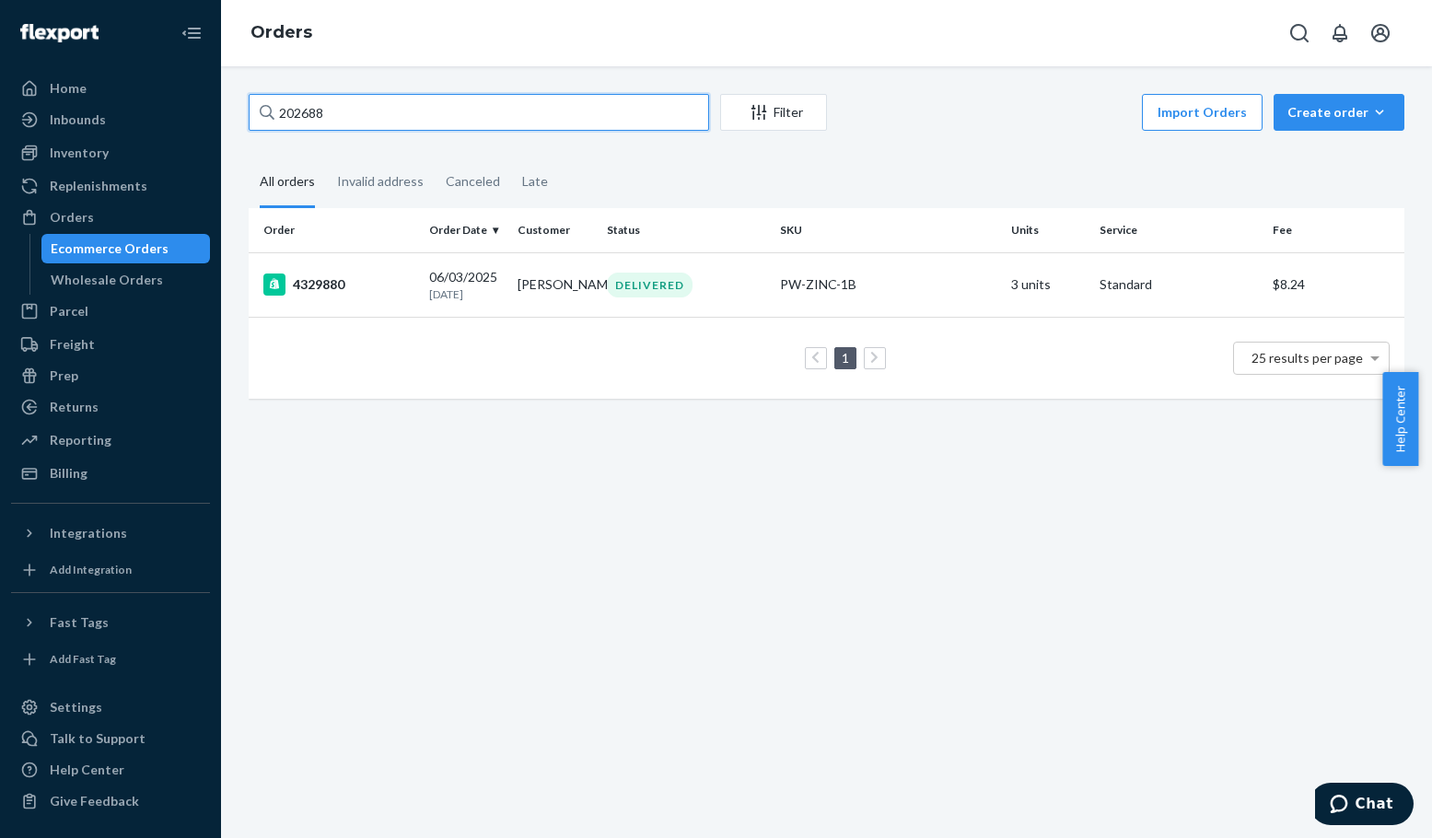
click at [509, 105] on input "202688" at bounding box center [479, 112] width 460 height 37
paste input "PW"
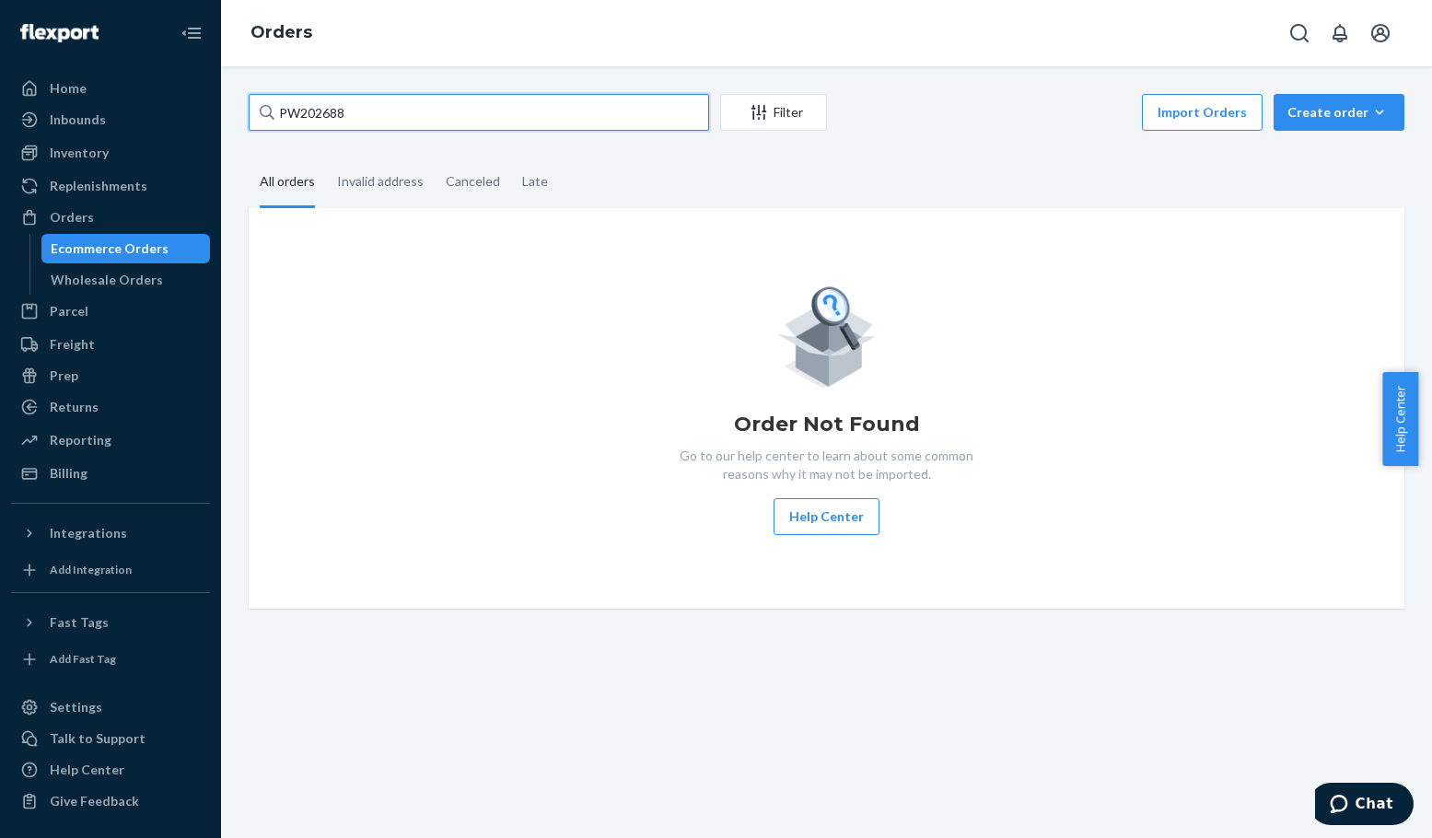
type input "202688"
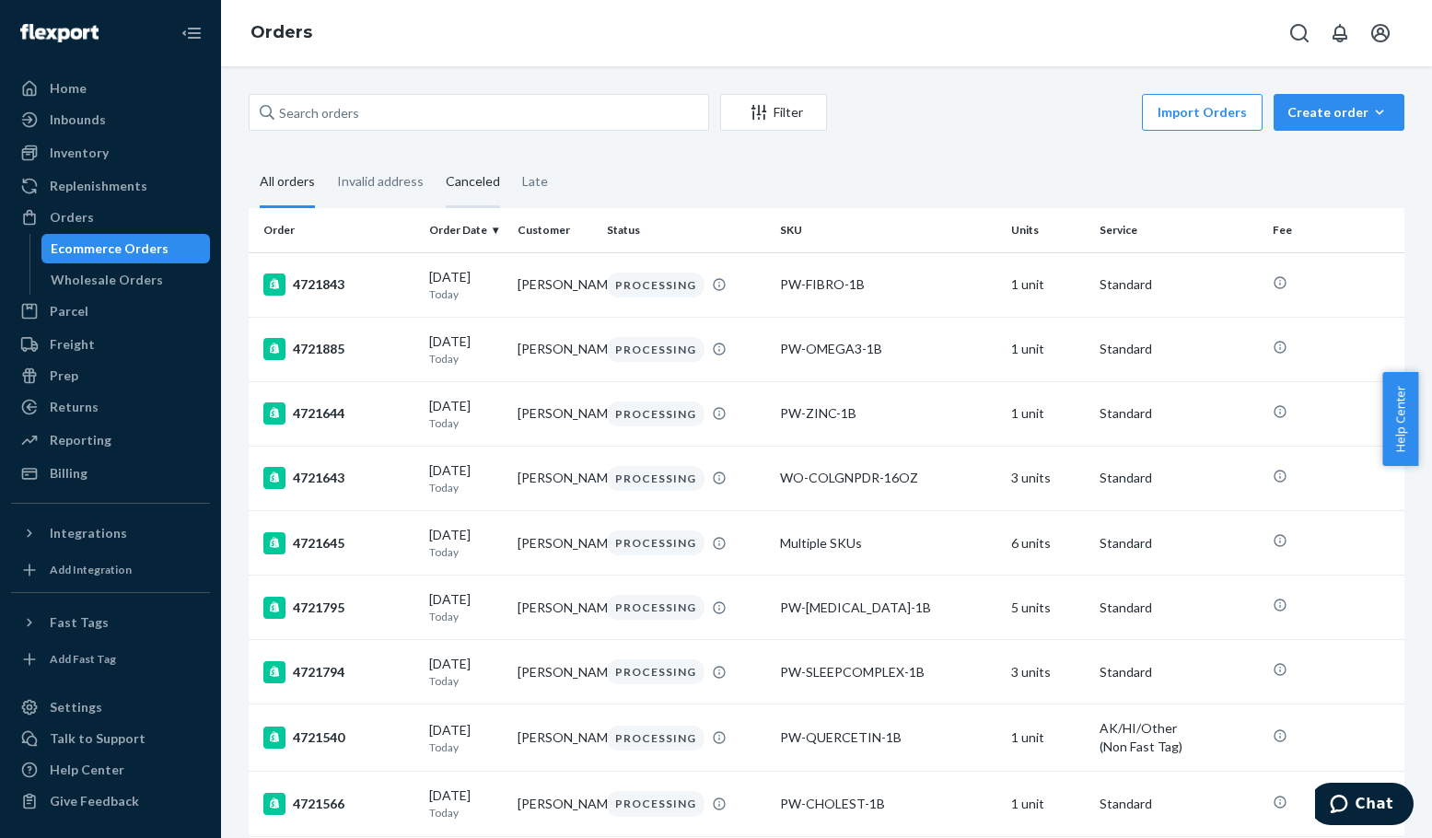
click at [463, 184] on div "Canceled" at bounding box center [473, 182] width 54 height 51
click at [435, 157] on input "Canceled" at bounding box center [435, 157] width 0 height 0
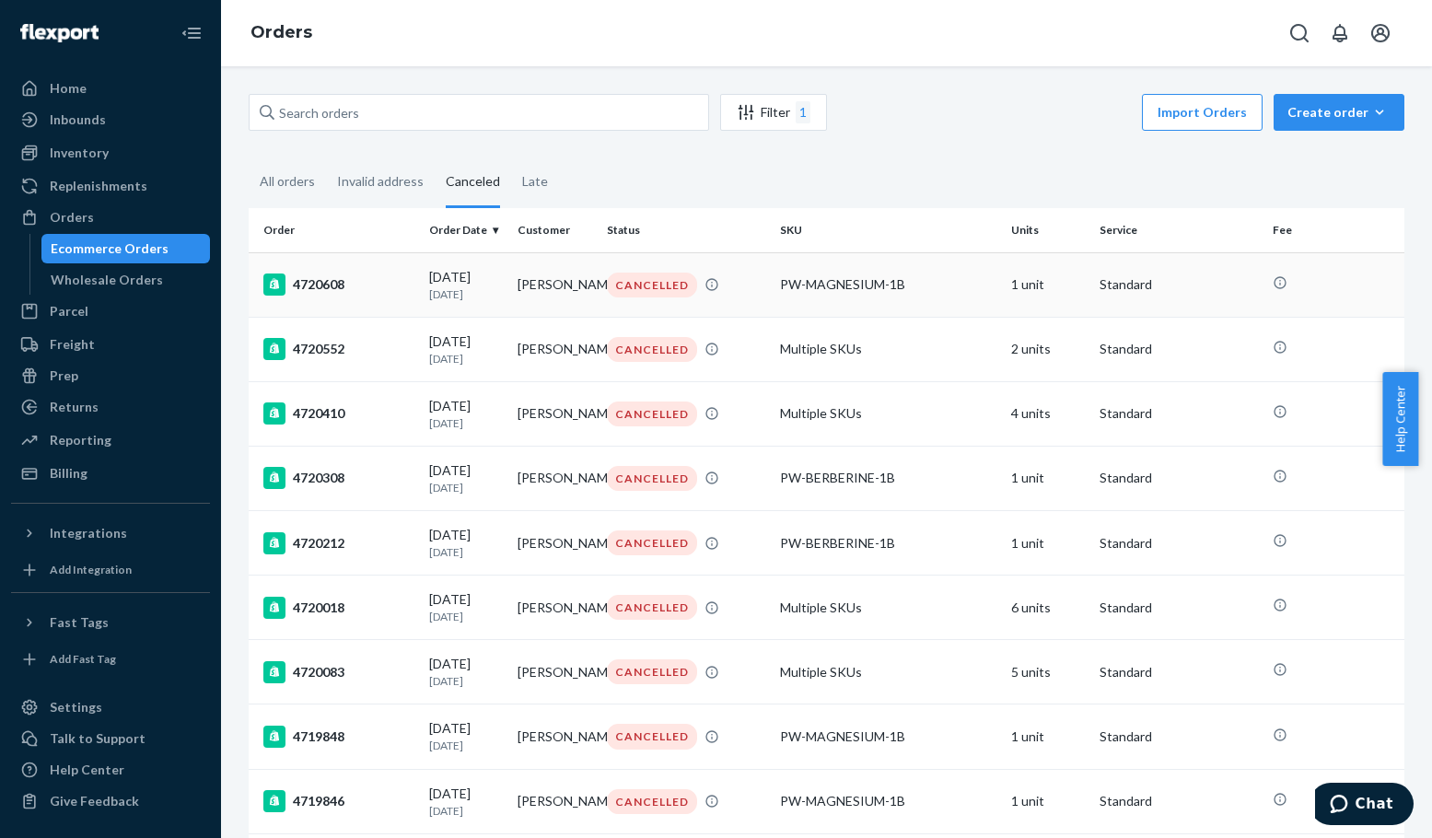
click at [310, 285] on div "4720608" at bounding box center [338, 285] width 151 height 22
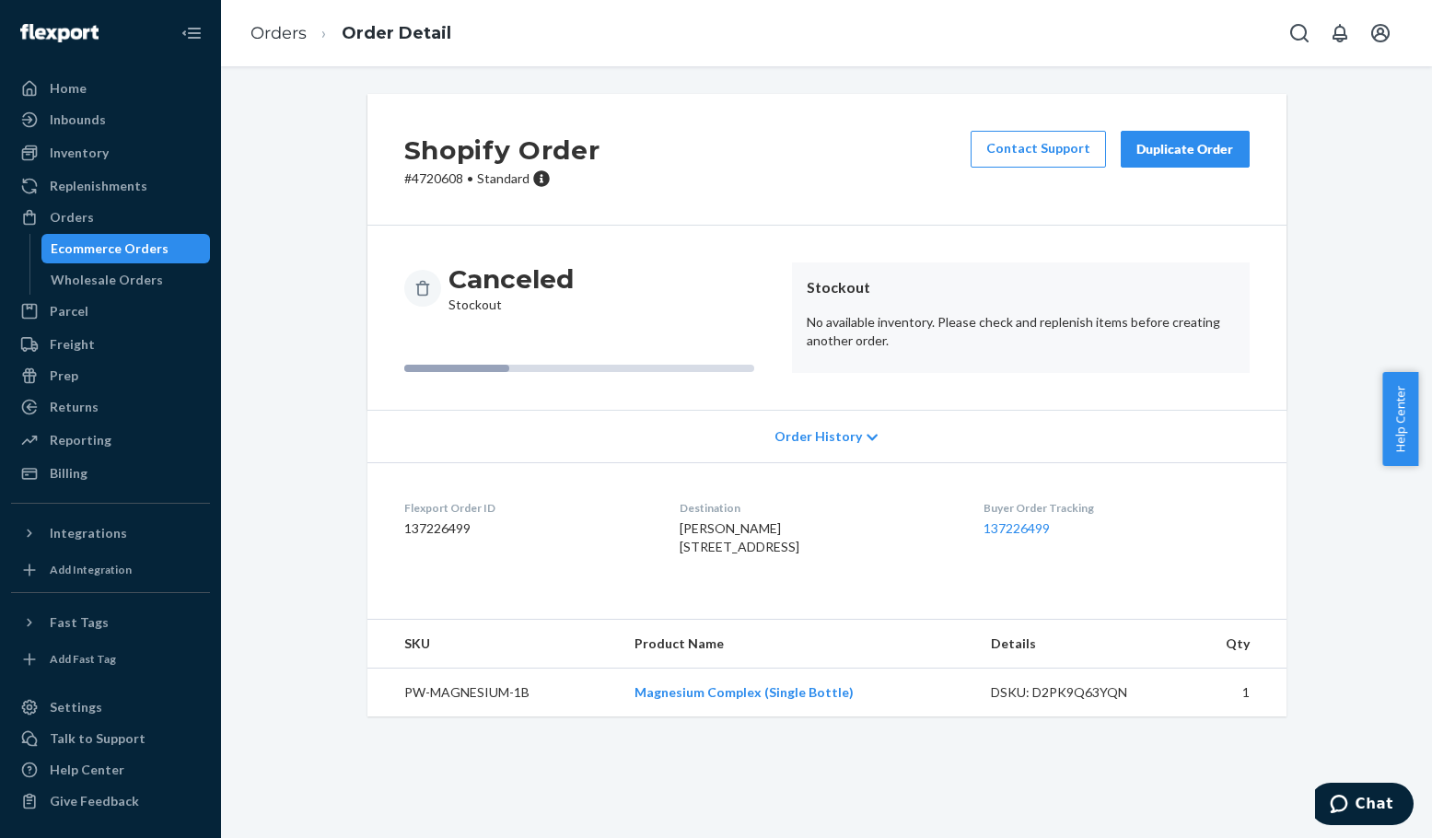
click at [426, 183] on p "# 4720608 • Standard" at bounding box center [502, 178] width 196 height 18
drag, startPoint x: 695, startPoint y: 530, endPoint x: 660, endPoint y: 530, distance: 35.0
click at [680, 530] on div "Challand Davis 1589 Paradise Valley Rd Cleveland, GA 30528-2645 US" at bounding box center [817, 537] width 274 height 37
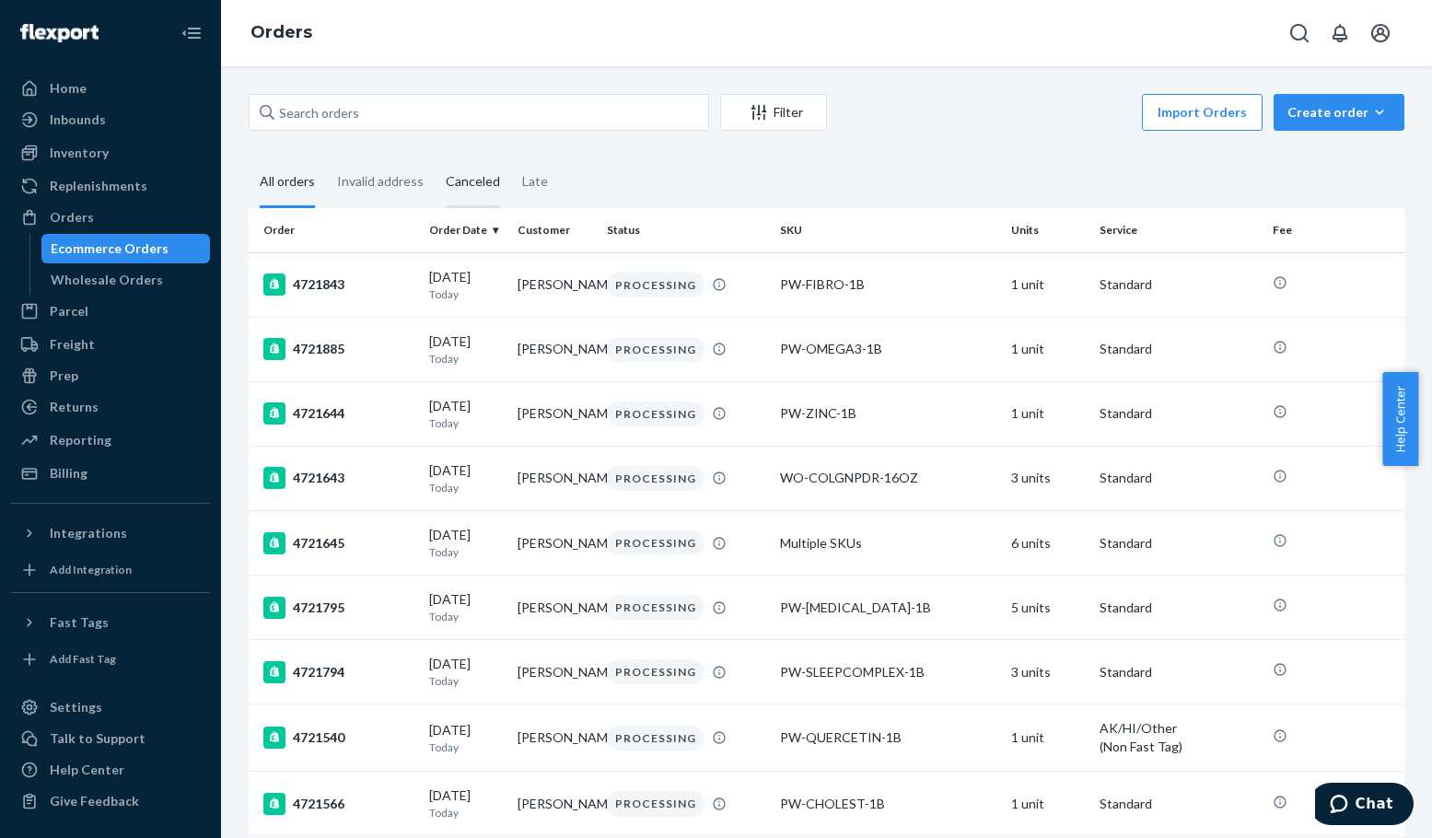
click at [483, 185] on div "Canceled" at bounding box center [473, 182] width 54 height 51
click at [435, 157] on input "Canceled" at bounding box center [435, 157] width 0 height 0
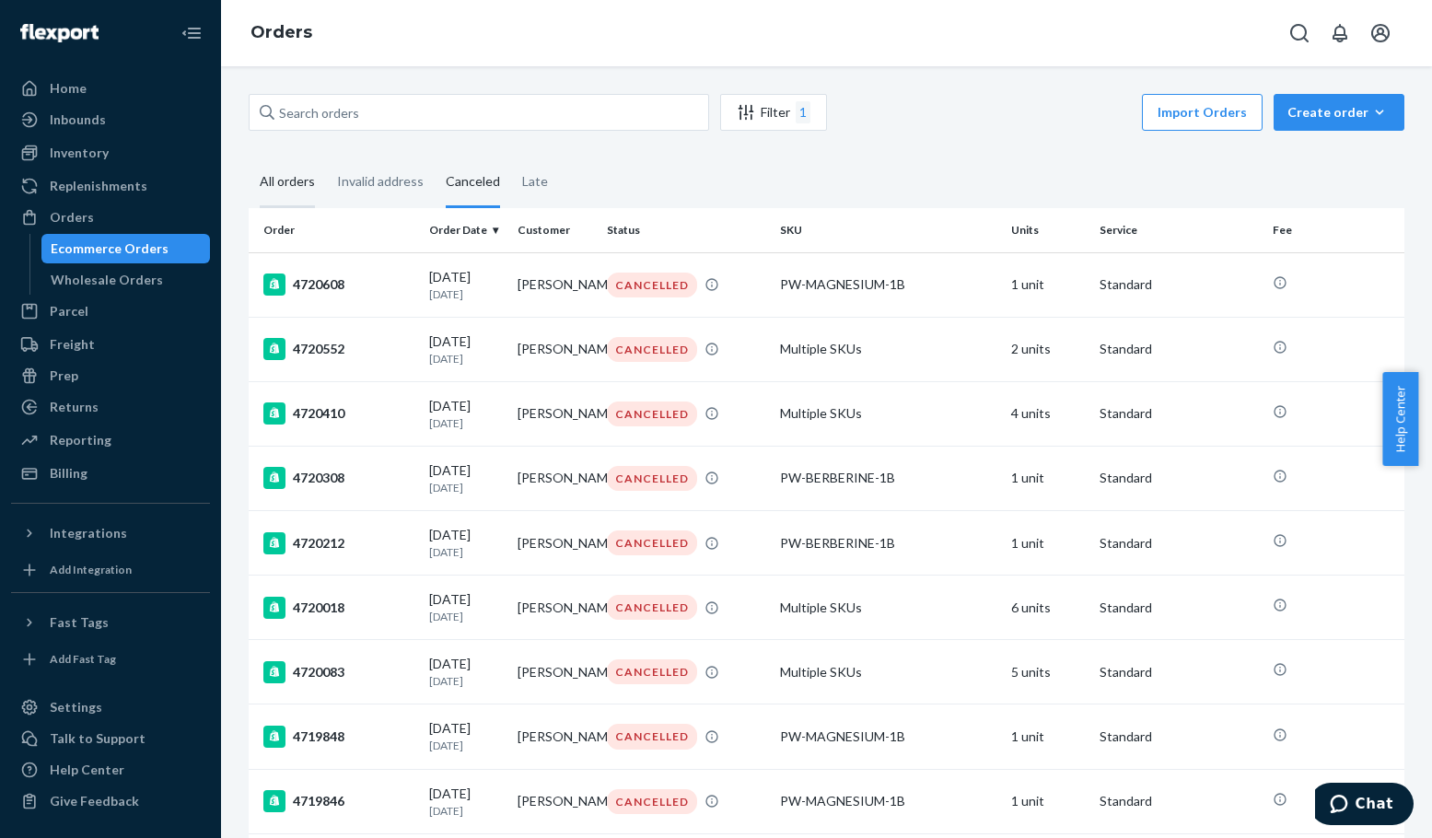
click at [285, 174] on div "All orders" at bounding box center [287, 182] width 55 height 51
click at [249, 157] on input "All orders" at bounding box center [249, 157] width 0 height 0
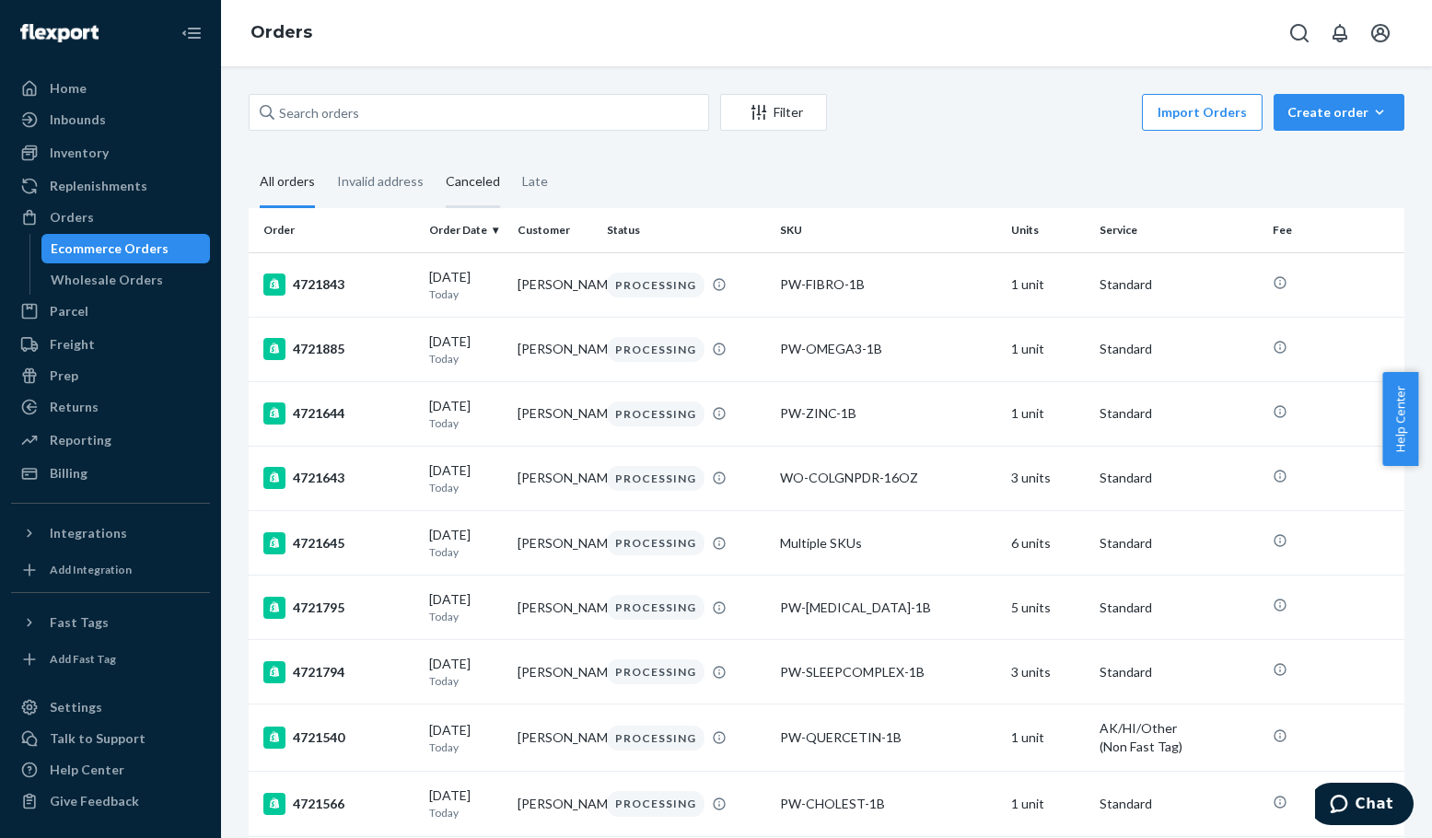
drag, startPoint x: 472, startPoint y: 194, endPoint x: 466, endPoint y: 205, distance: 12.8
click at [472, 194] on div "Canceled" at bounding box center [473, 182] width 54 height 51
click at [435, 157] on input "Canceled" at bounding box center [435, 157] width 0 height 0
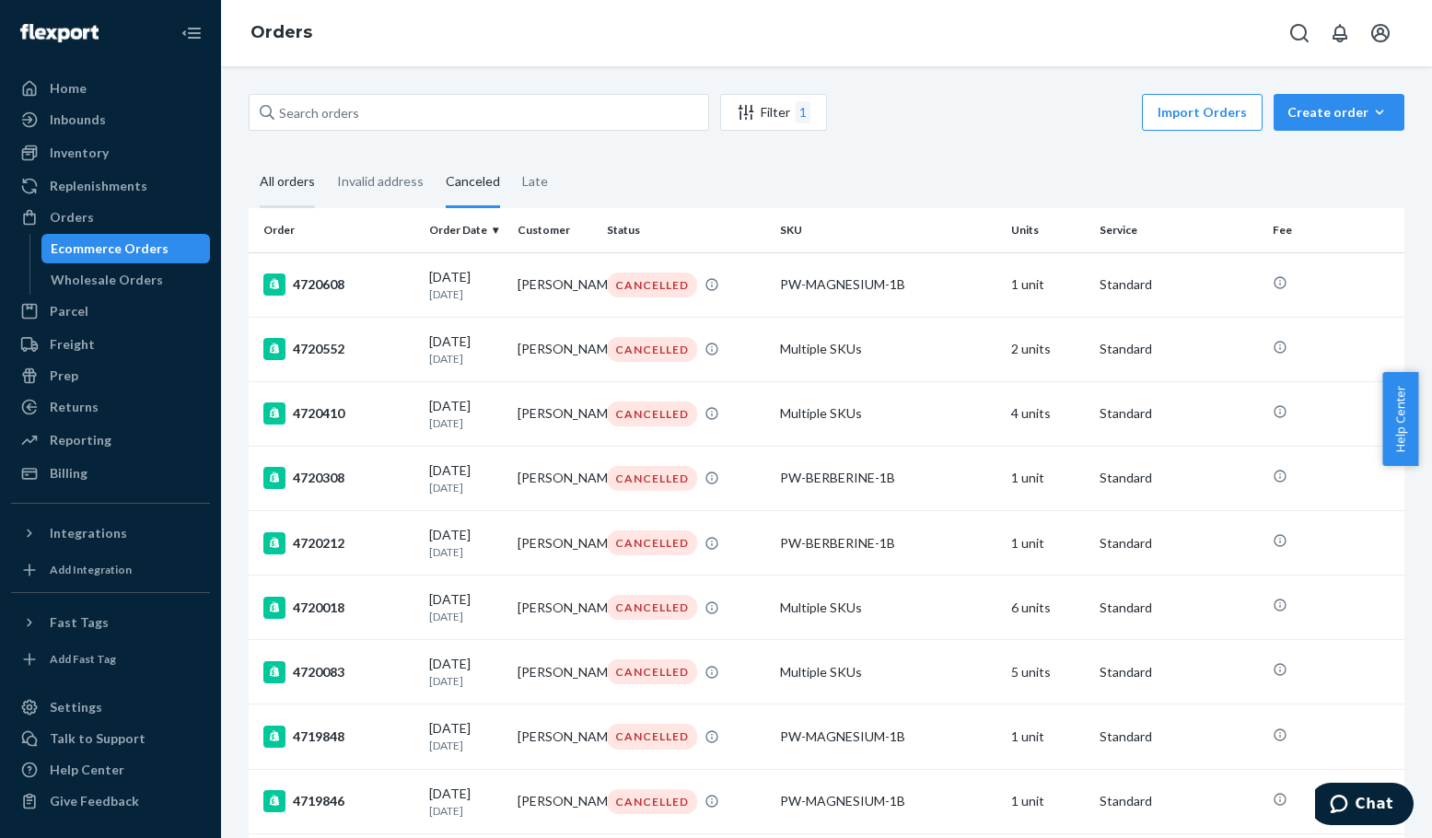
click at [289, 192] on div "All orders" at bounding box center [287, 182] width 55 height 51
click at [249, 157] on input "All orders" at bounding box center [249, 157] width 0 height 0
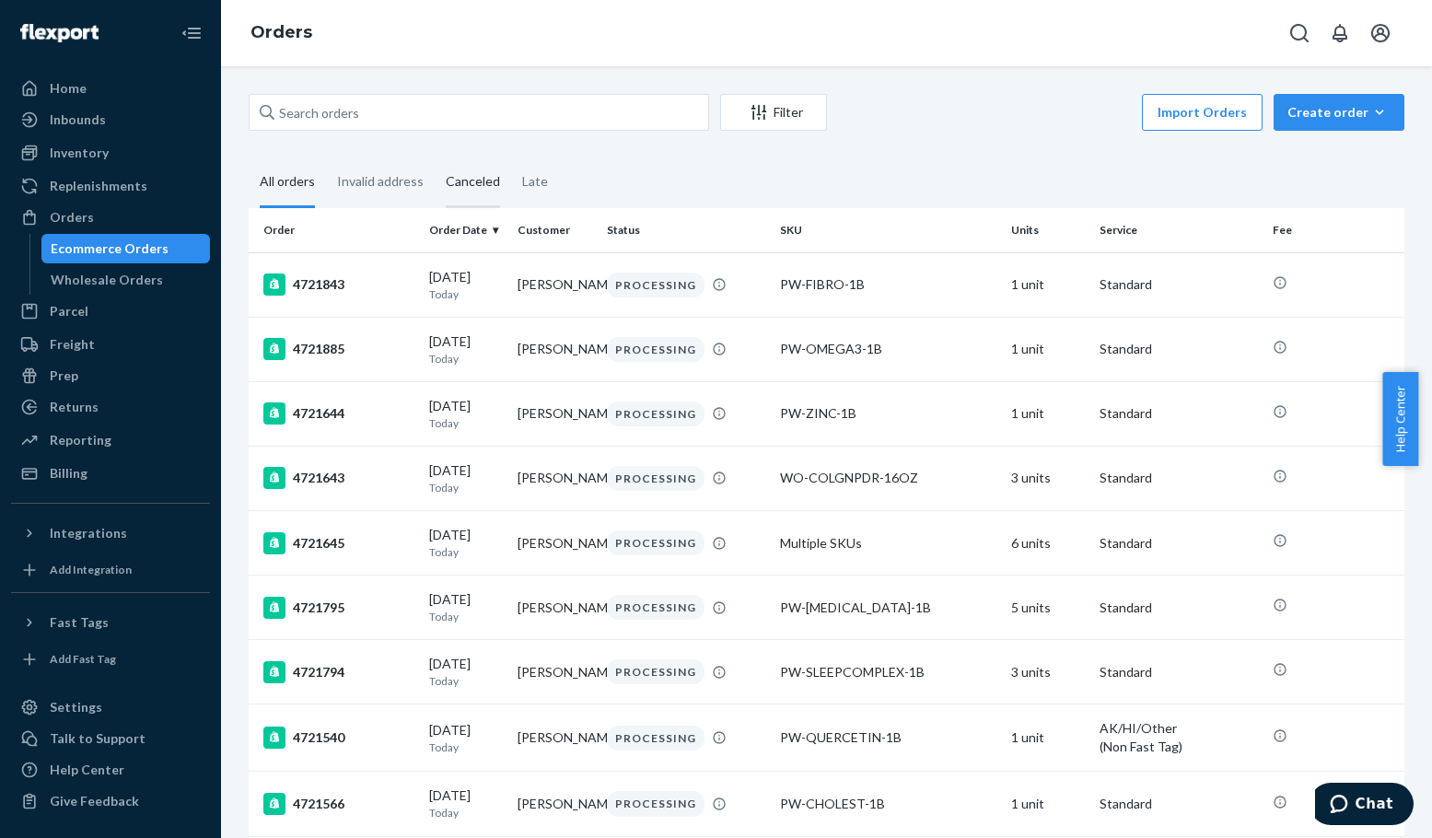
click at [446, 180] on div "Canceled" at bounding box center [473, 182] width 54 height 51
click at [435, 157] on input "Canceled" at bounding box center [435, 157] width 0 height 0
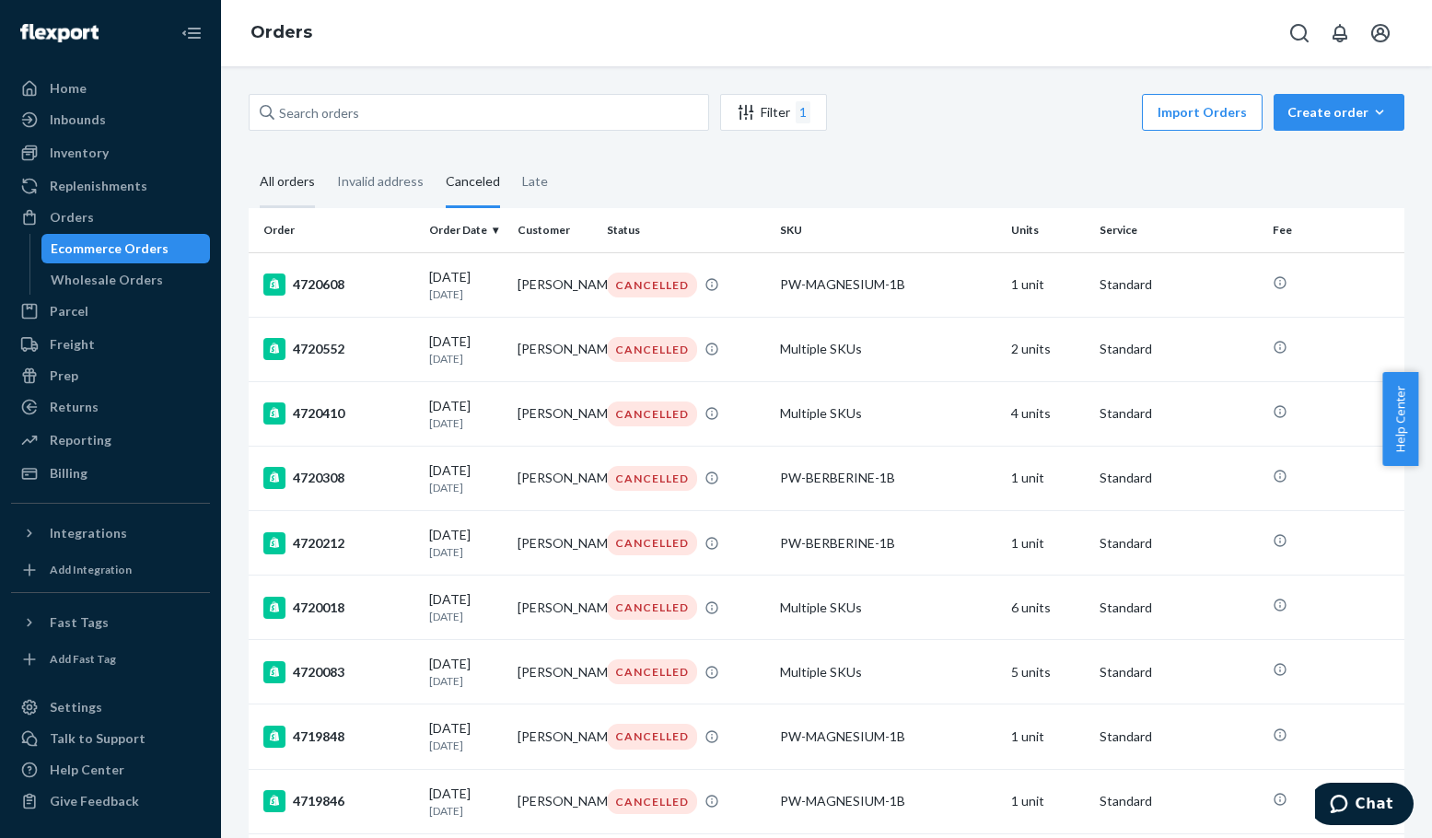
click at [276, 186] on div "All orders" at bounding box center [287, 182] width 55 height 51
click at [249, 157] on input "All orders" at bounding box center [249, 157] width 0 height 0
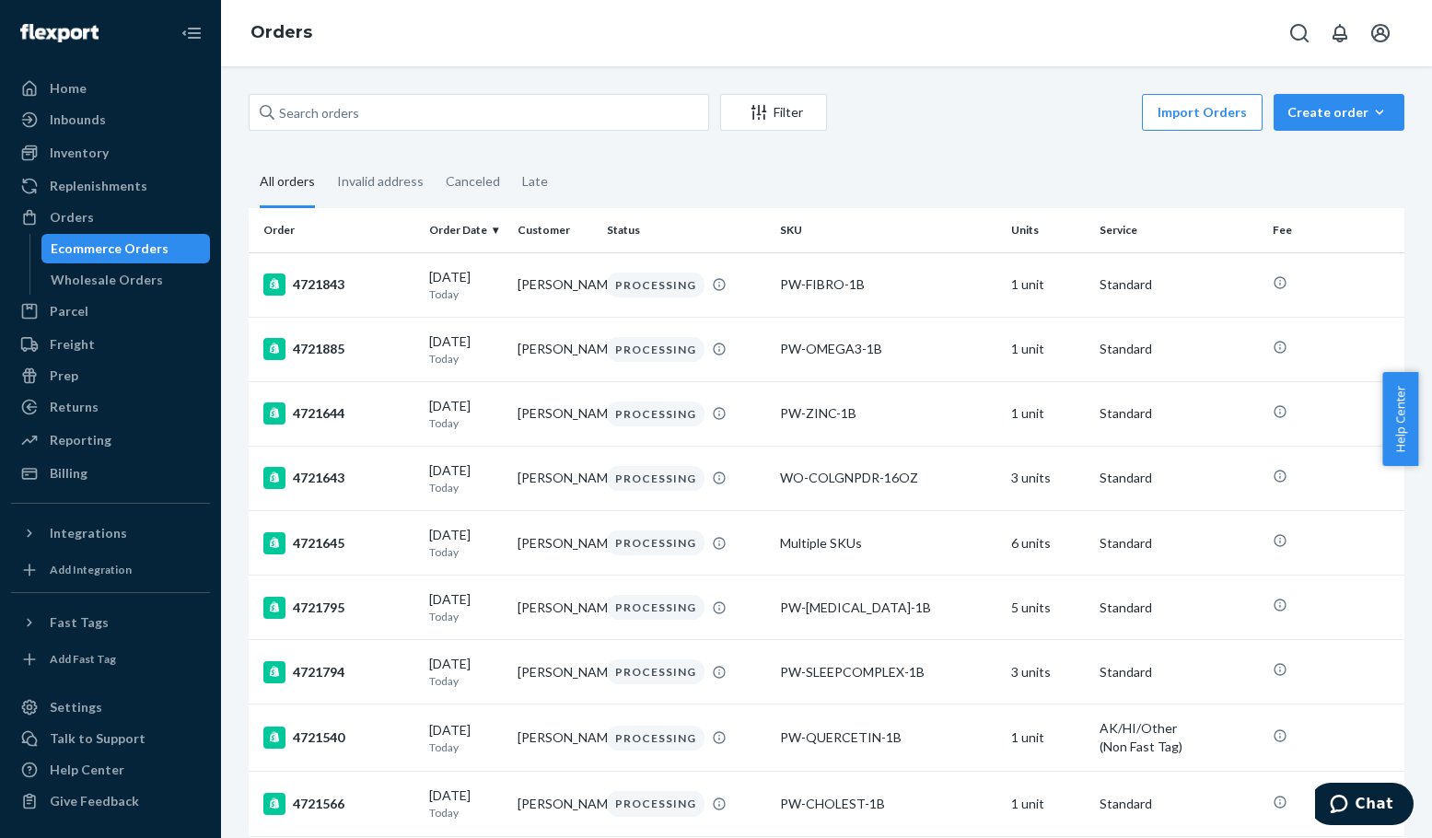
click at [920, 111] on div "Import Orders Create order Ecommerce order Removal order" at bounding box center [1121, 114] width 566 height 41
click at [479, 196] on div "Canceled" at bounding box center [473, 182] width 54 height 51
click at [435, 157] on input "Canceled" at bounding box center [435, 157] width 0 height 0
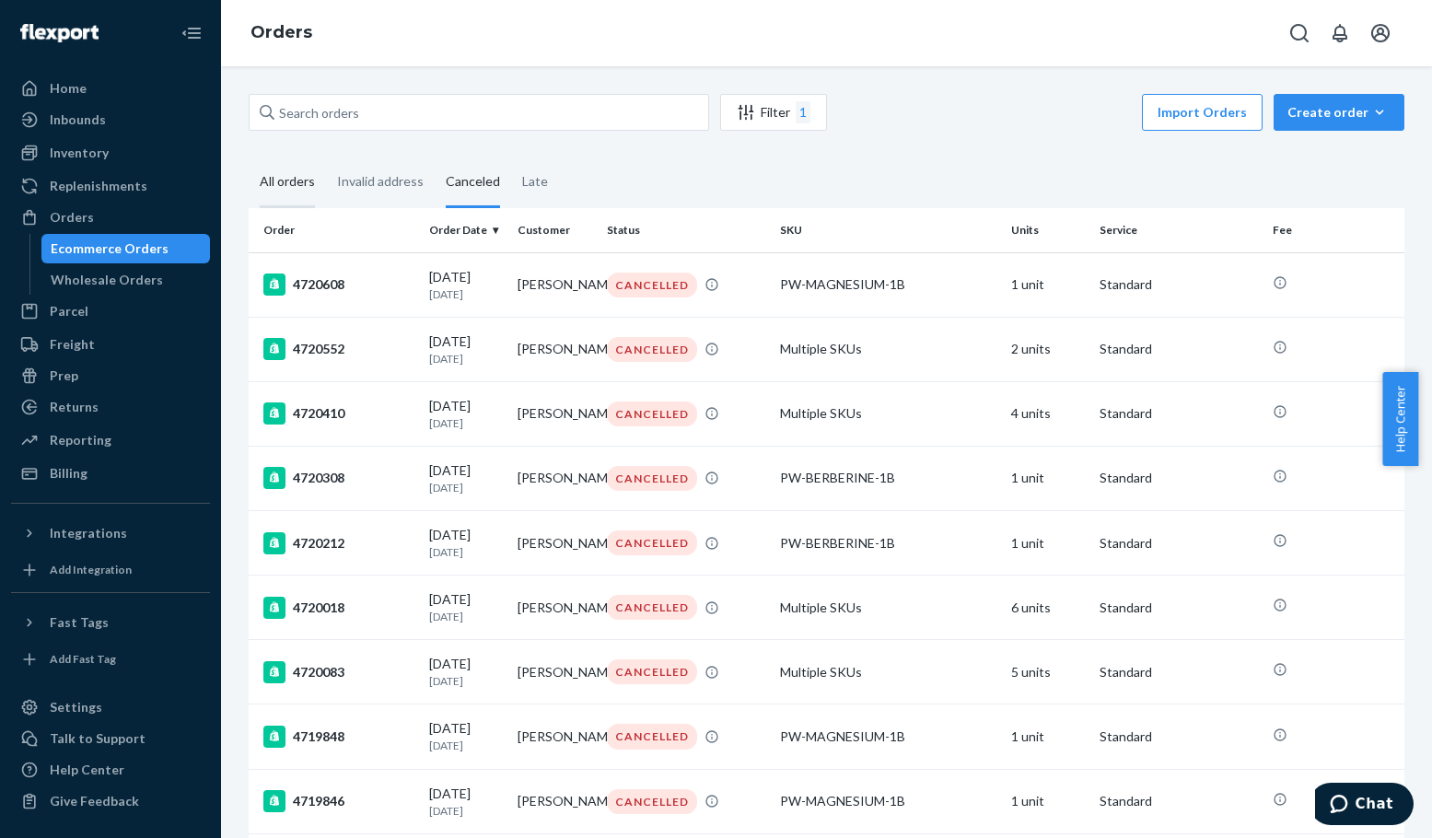
click at [284, 180] on div "All orders" at bounding box center [287, 182] width 55 height 51
click at [249, 157] on input "All orders" at bounding box center [249, 157] width 0 height 0
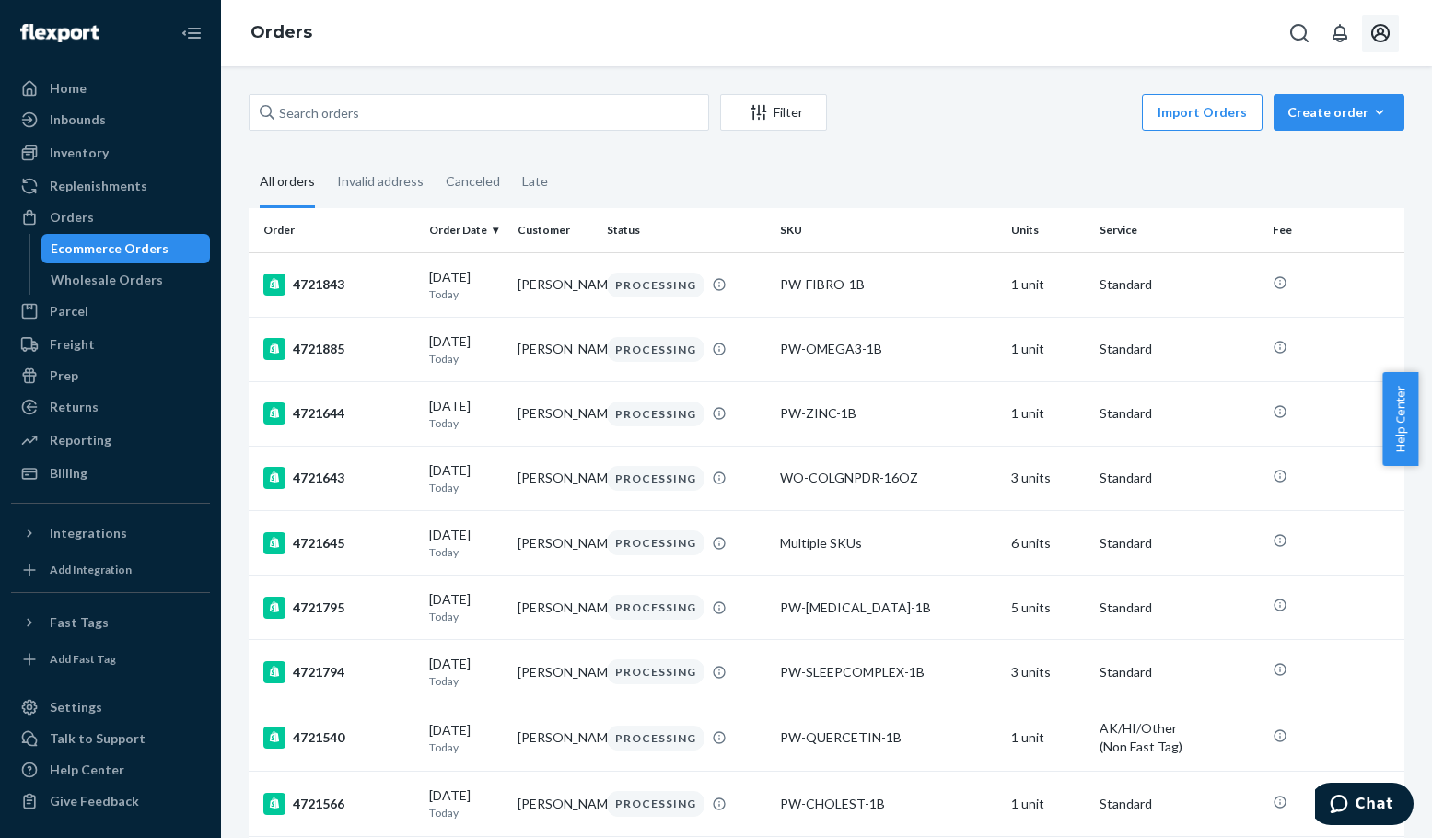
click at [1376, 29] on icon "Open account menu" at bounding box center [1380, 33] width 22 height 22
drag, startPoint x: 1297, startPoint y: 182, endPoint x: 1145, endPoint y: 133, distance: 159.9
click at [1297, 182] on div "Log out" at bounding box center [1337, 197] width 138 height 34
